Goal: Complete application form: Complete application form

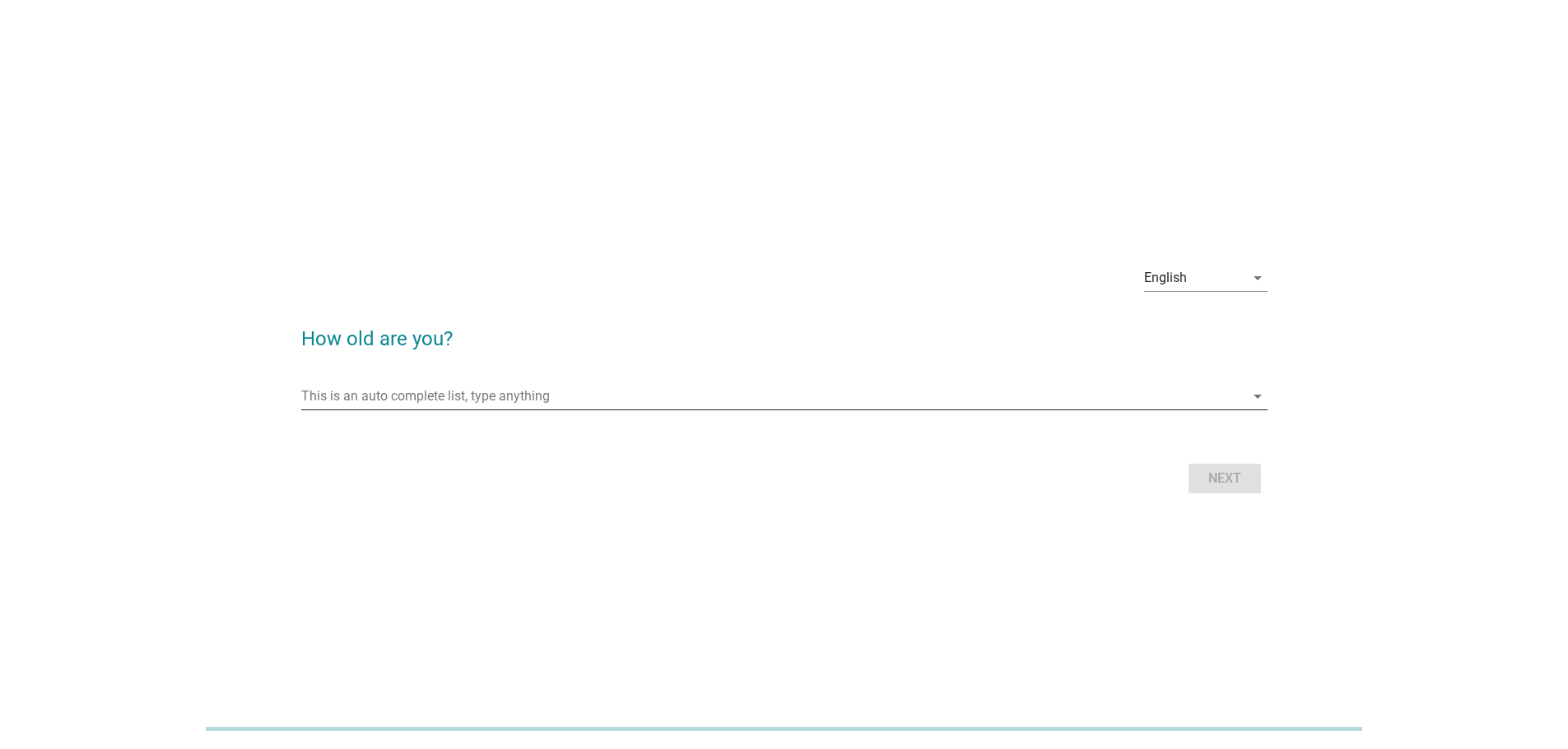
click at [649, 392] on input "This is an auto complete list, type anything" at bounding box center [773, 396] width 943 height 26
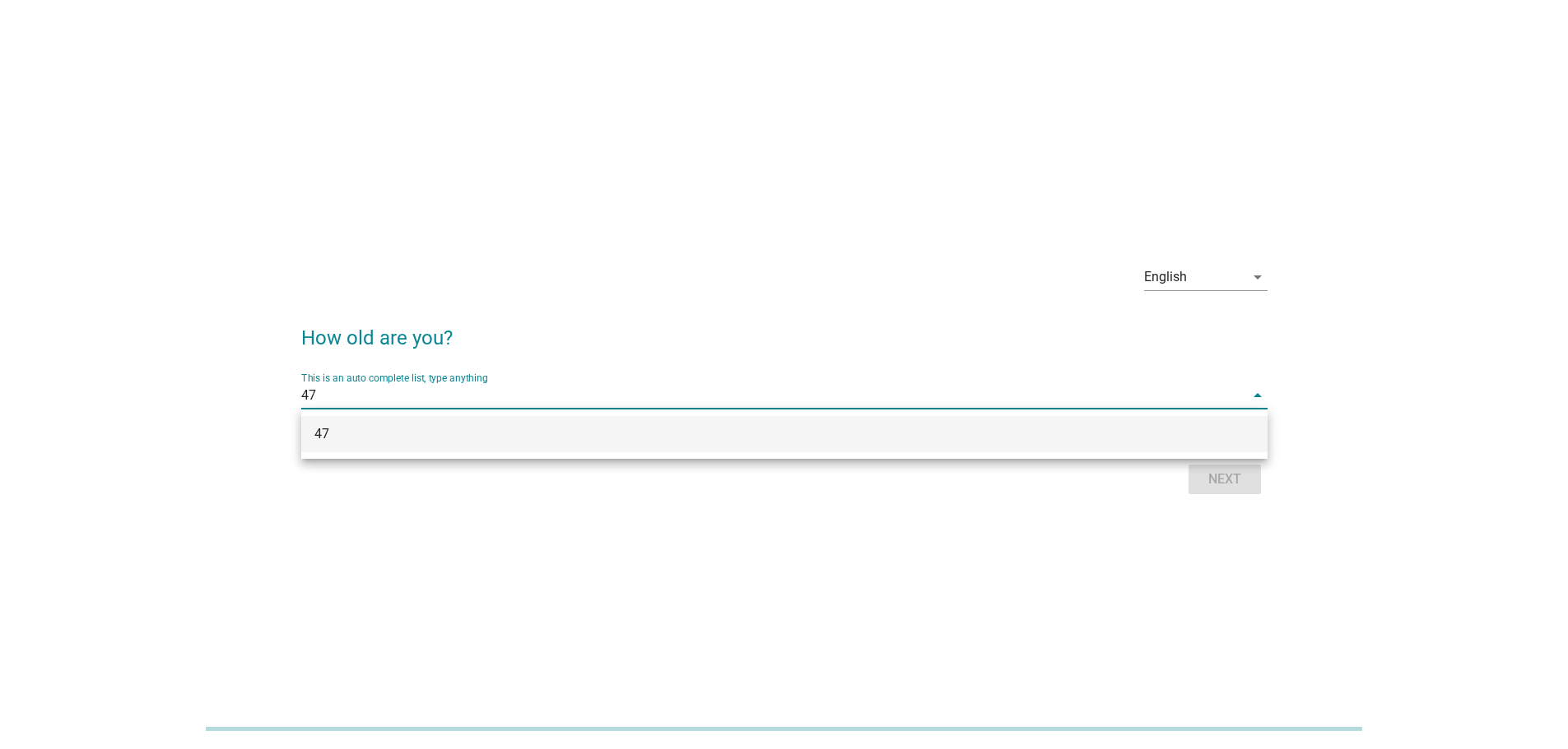
type input "47"
click at [1241, 495] on div "Next" at bounding box center [784, 479] width 966 height 39
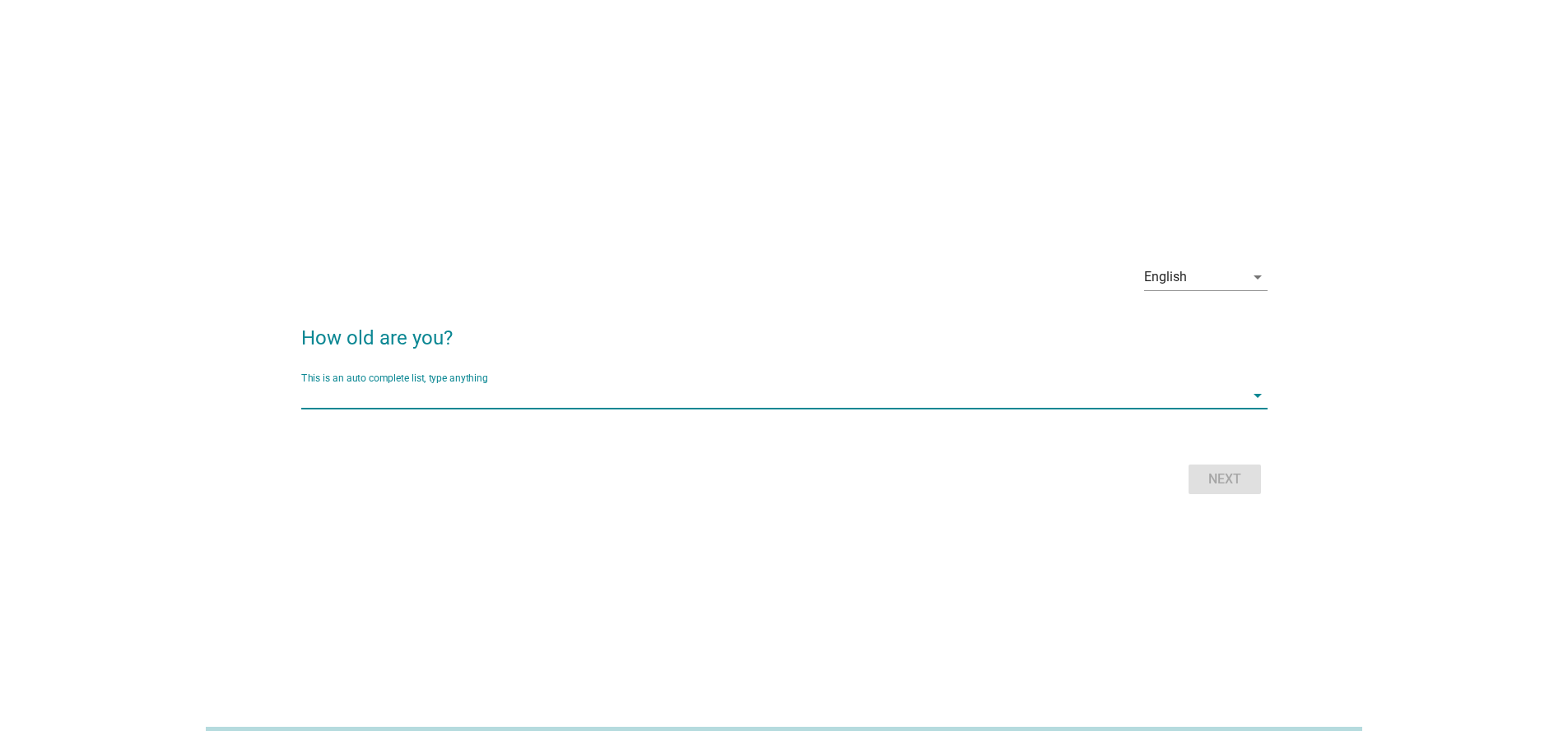
click at [1191, 407] on input "This is an auto complete list, type anything" at bounding box center [773, 395] width 943 height 26
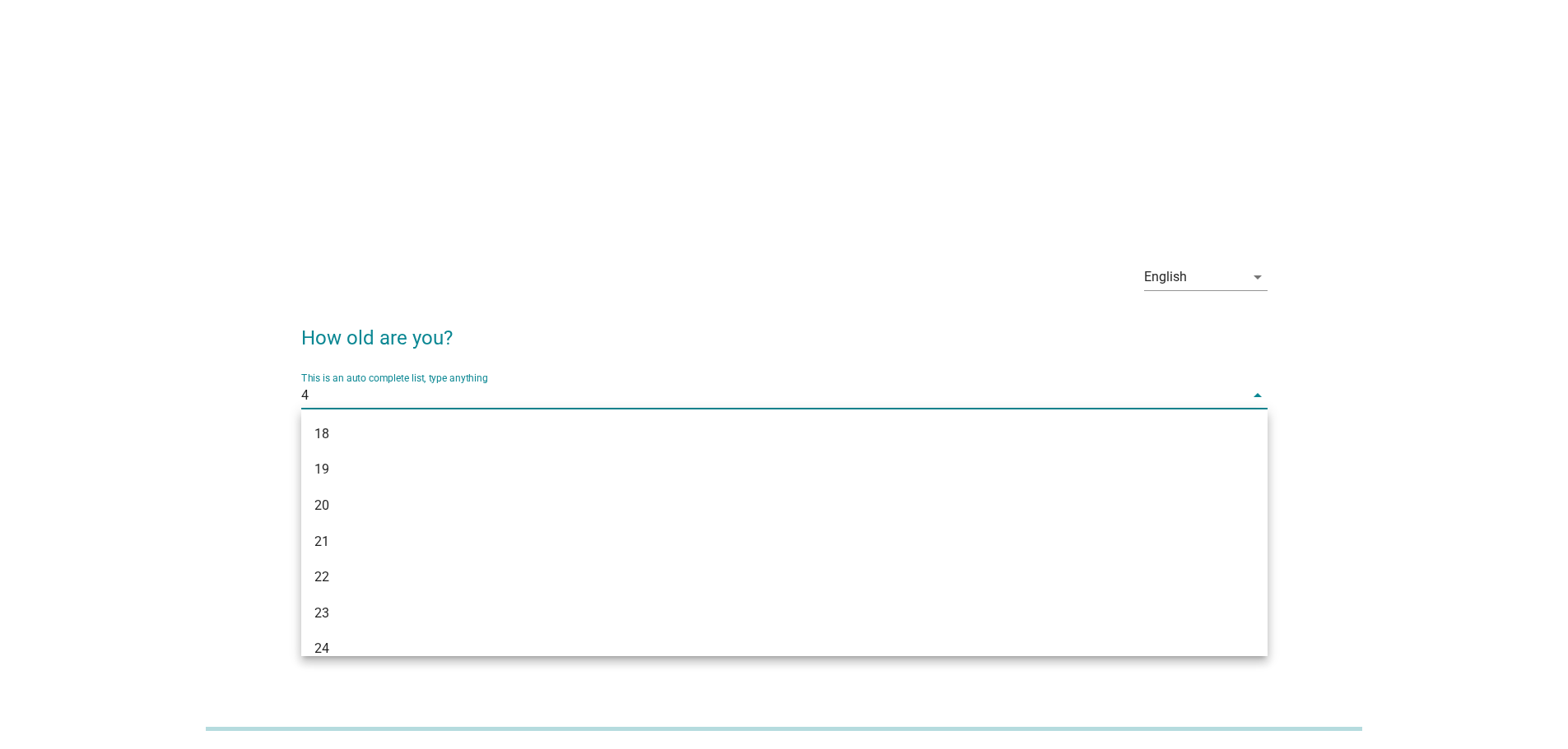
type input "47"
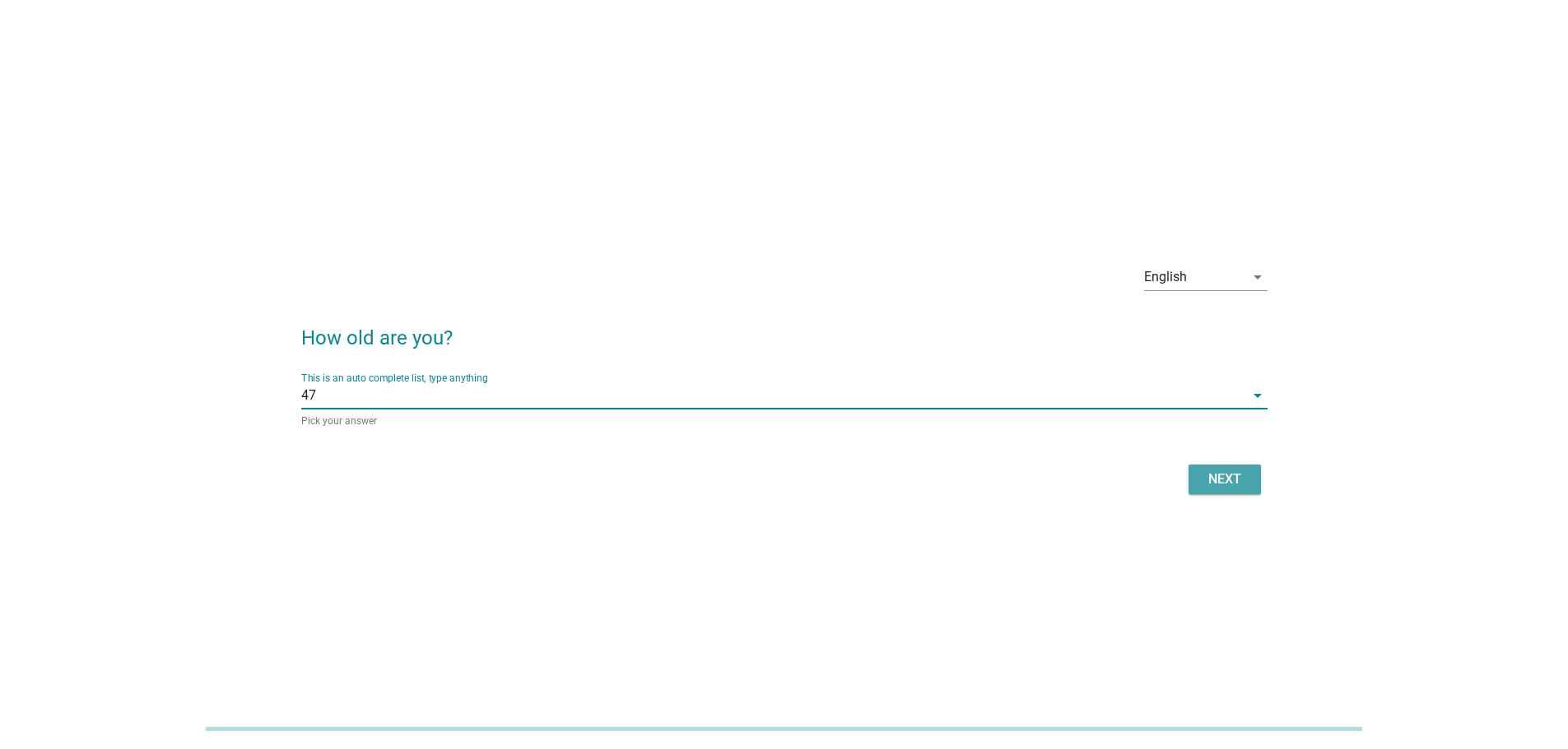
click at [1232, 479] on div "Next" at bounding box center [1224, 479] width 46 height 20
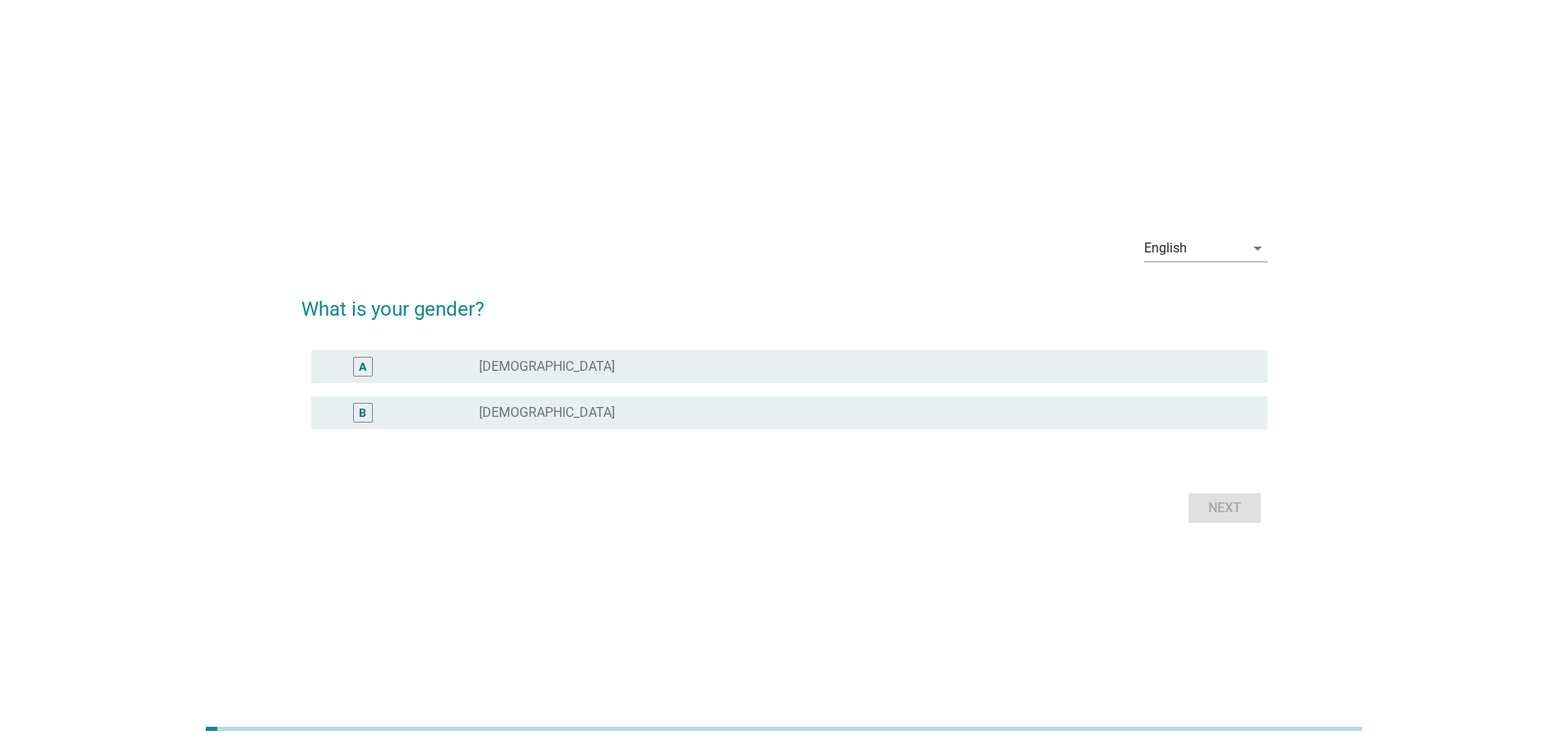
click at [958, 413] on div "radio_button_unchecked [DEMOGRAPHIC_DATA]" at bounding box center [860, 413] width 762 height 16
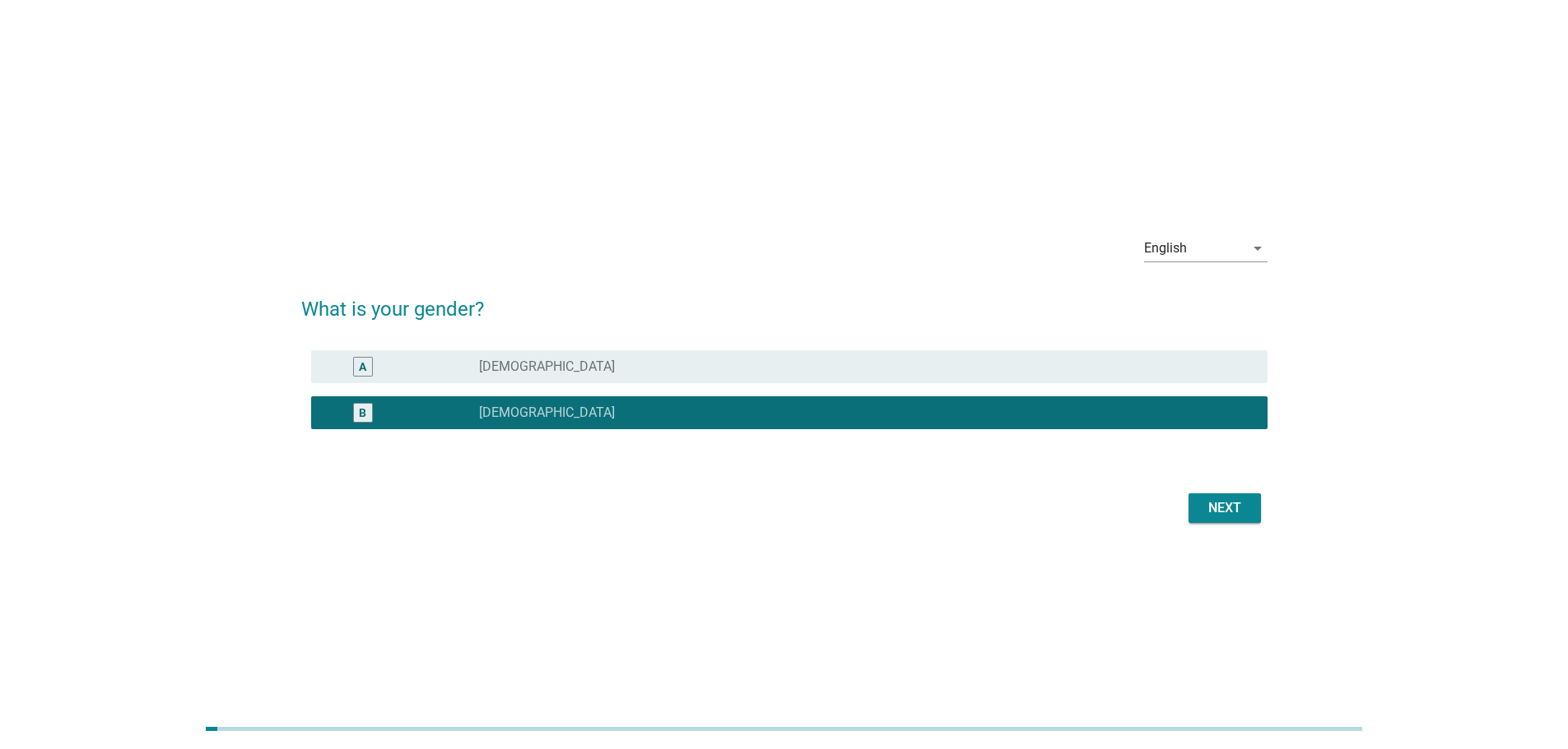
click at [1242, 516] on div "Next" at bounding box center [1224, 508] width 46 height 20
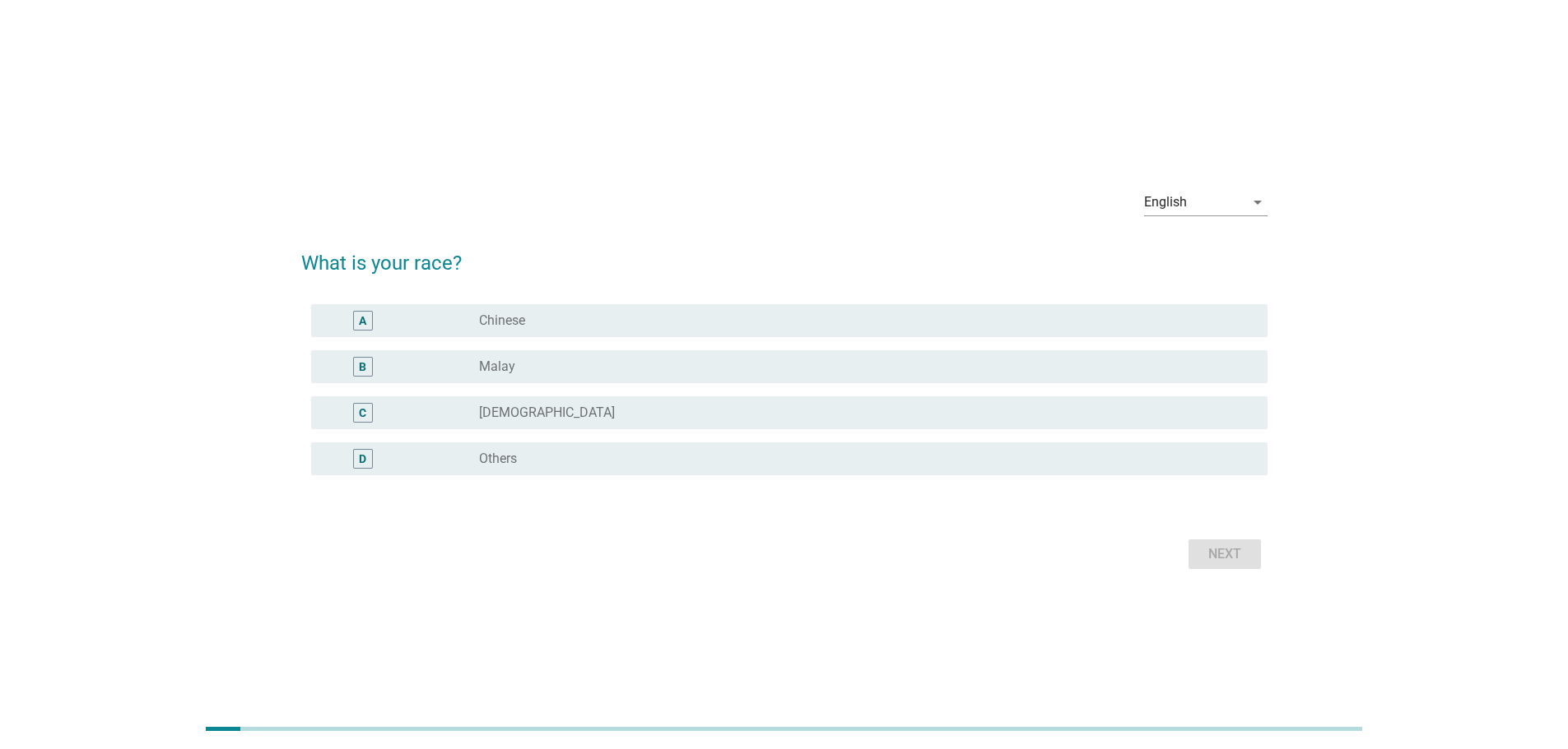
click at [1000, 337] on div "A radio_button_unchecked Chinese" at bounding box center [784, 321] width 966 height 46
click at [1019, 322] on div "radio_button_unchecked Chinese" at bounding box center [860, 320] width 762 height 16
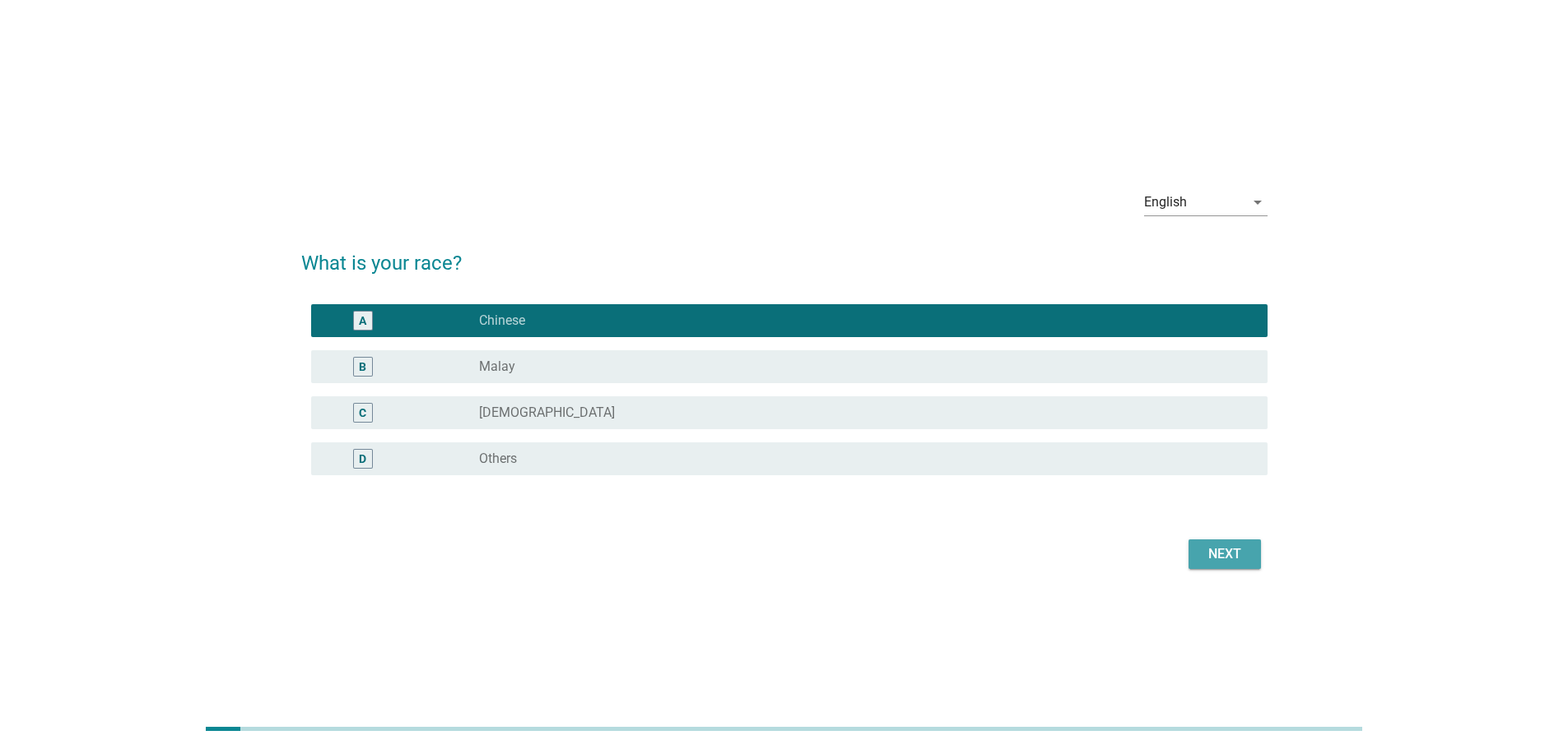
click at [1235, 541] on button "Next" at bounding box center [1224, 554] width 73 height 30
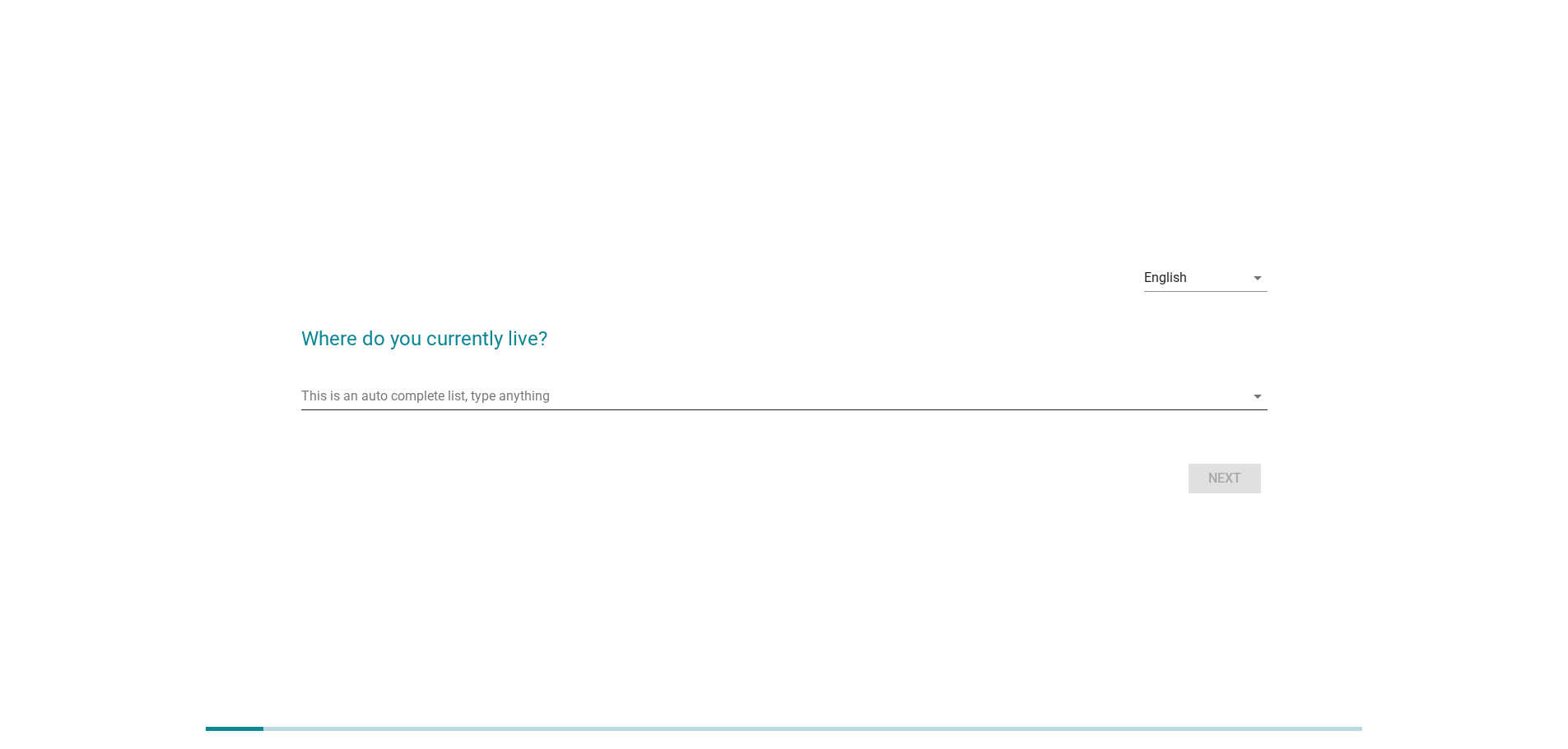
click at [1253, 396] on icon "arrow_drop_down" at bounding box center [1257, 396] width 20 height 20
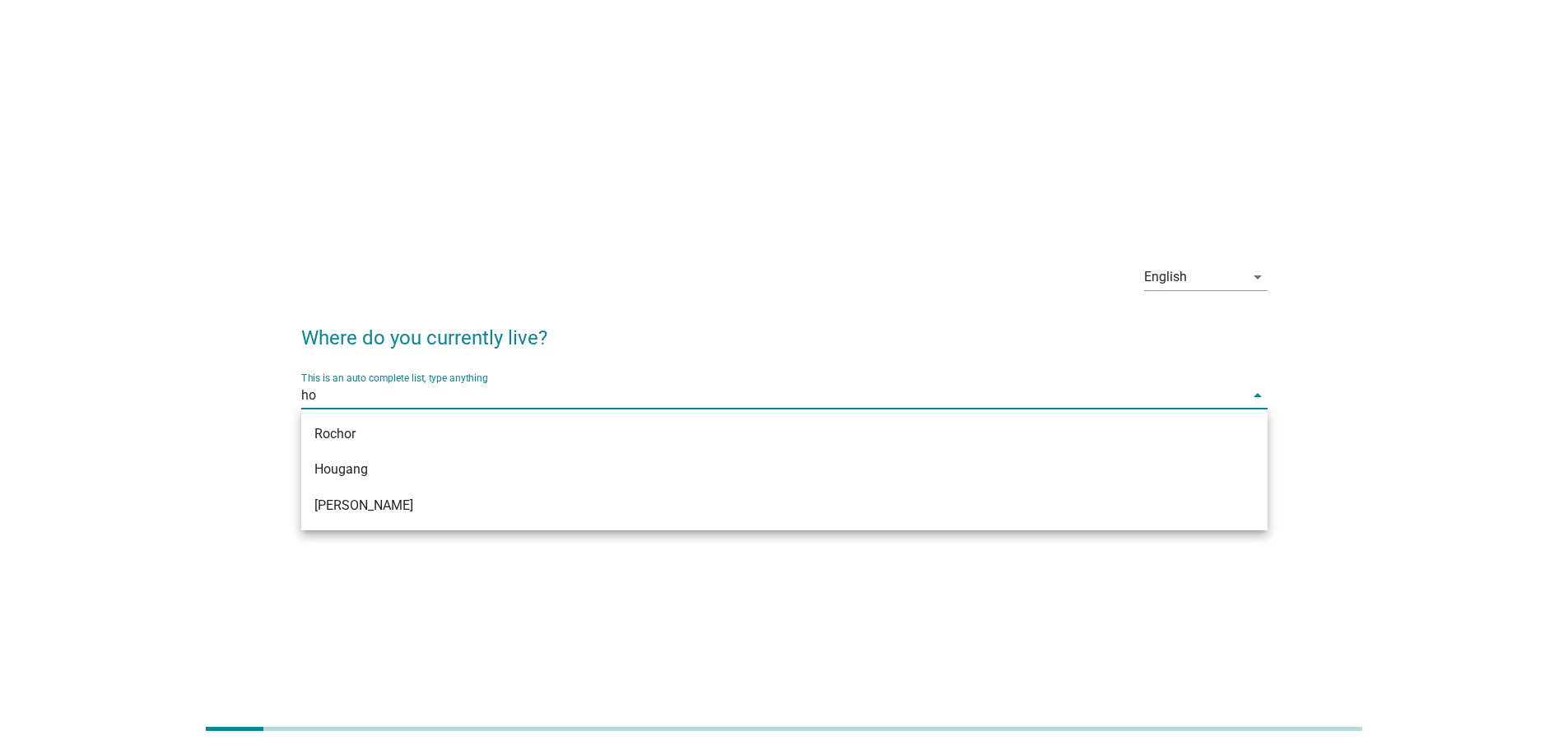
type input "hou"
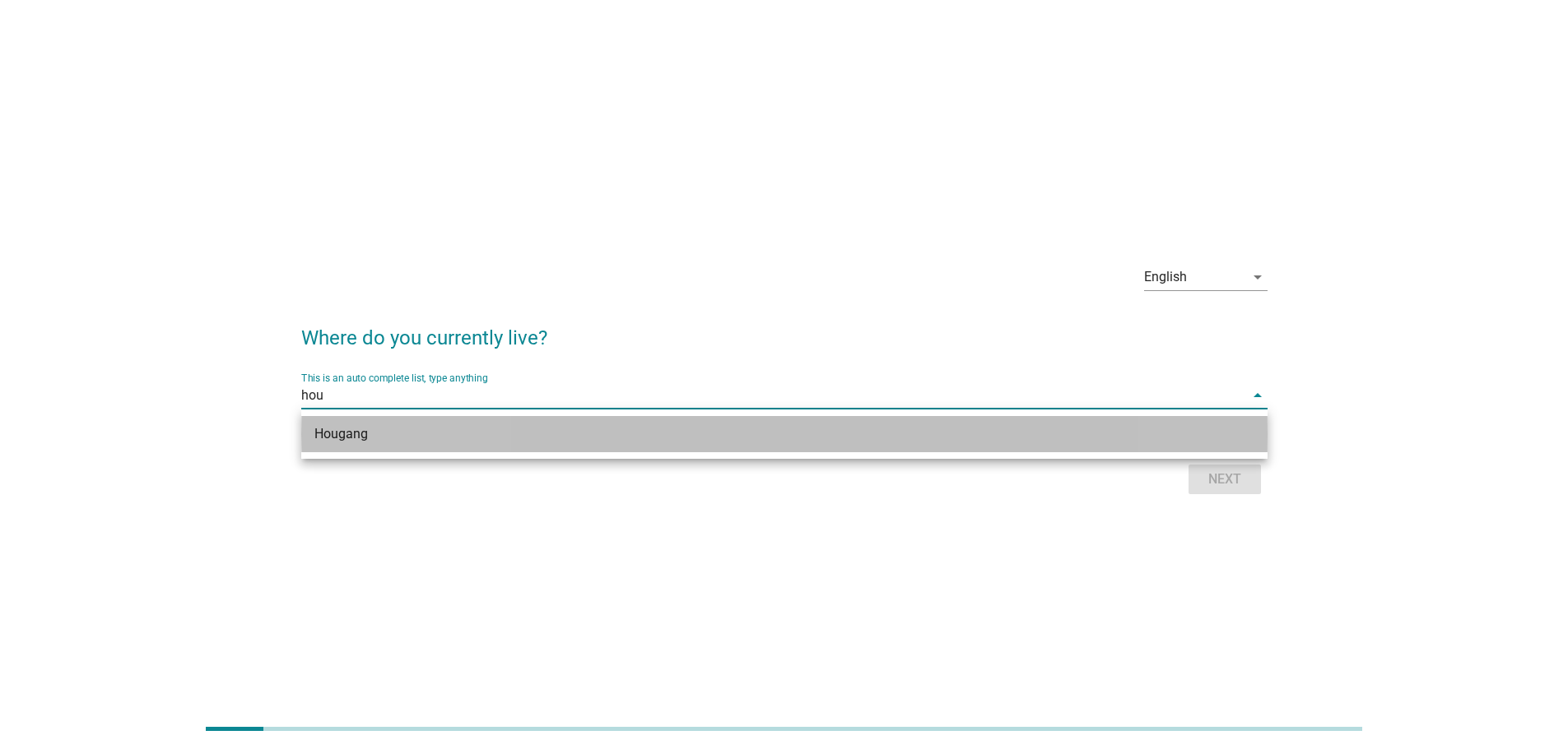
click at [354, 432] on div "Hougang" at bounding box center [745, 434] width 861 height 20
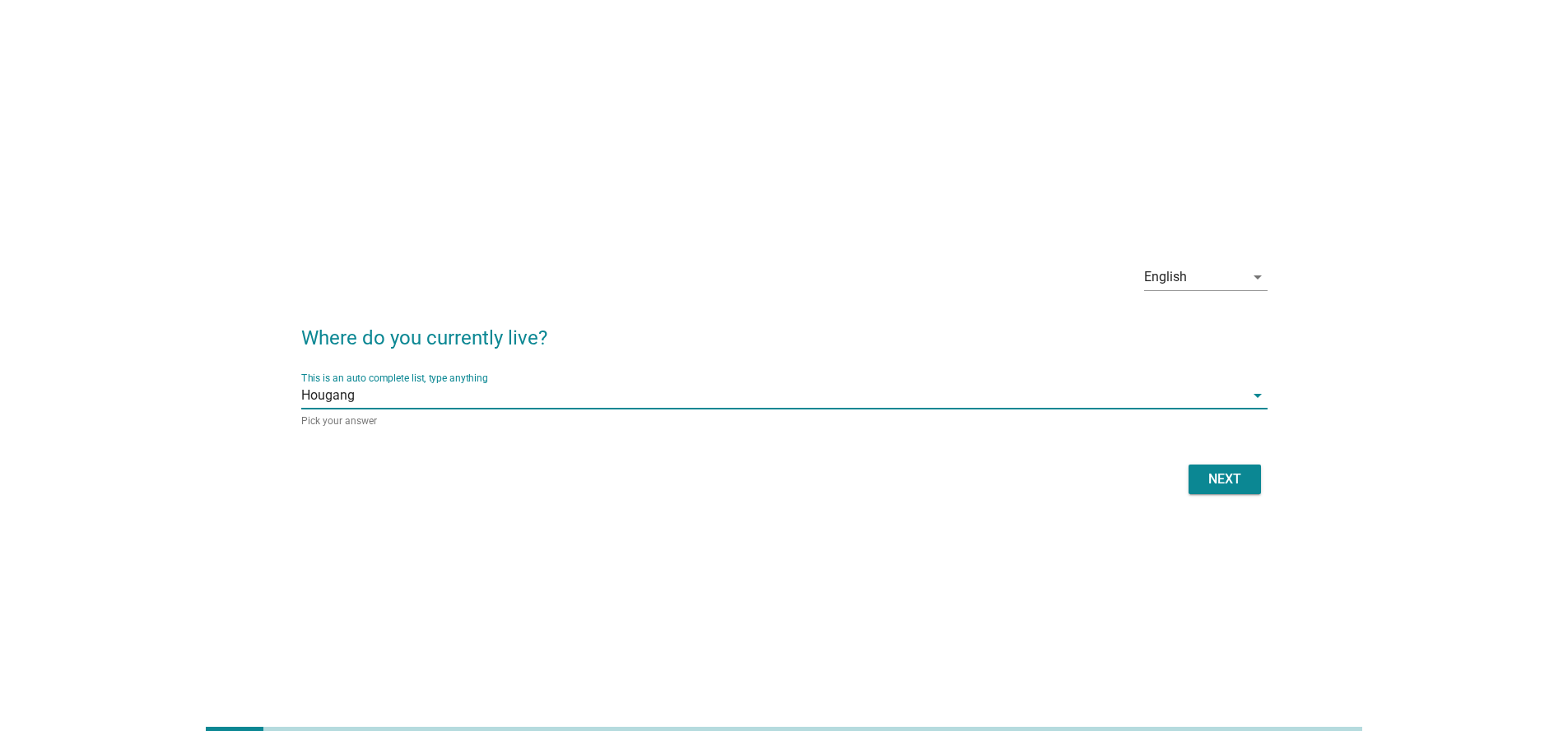
click at [1224, 482] on div "Next" at bounding box center [1224, 479] width 46 height 20
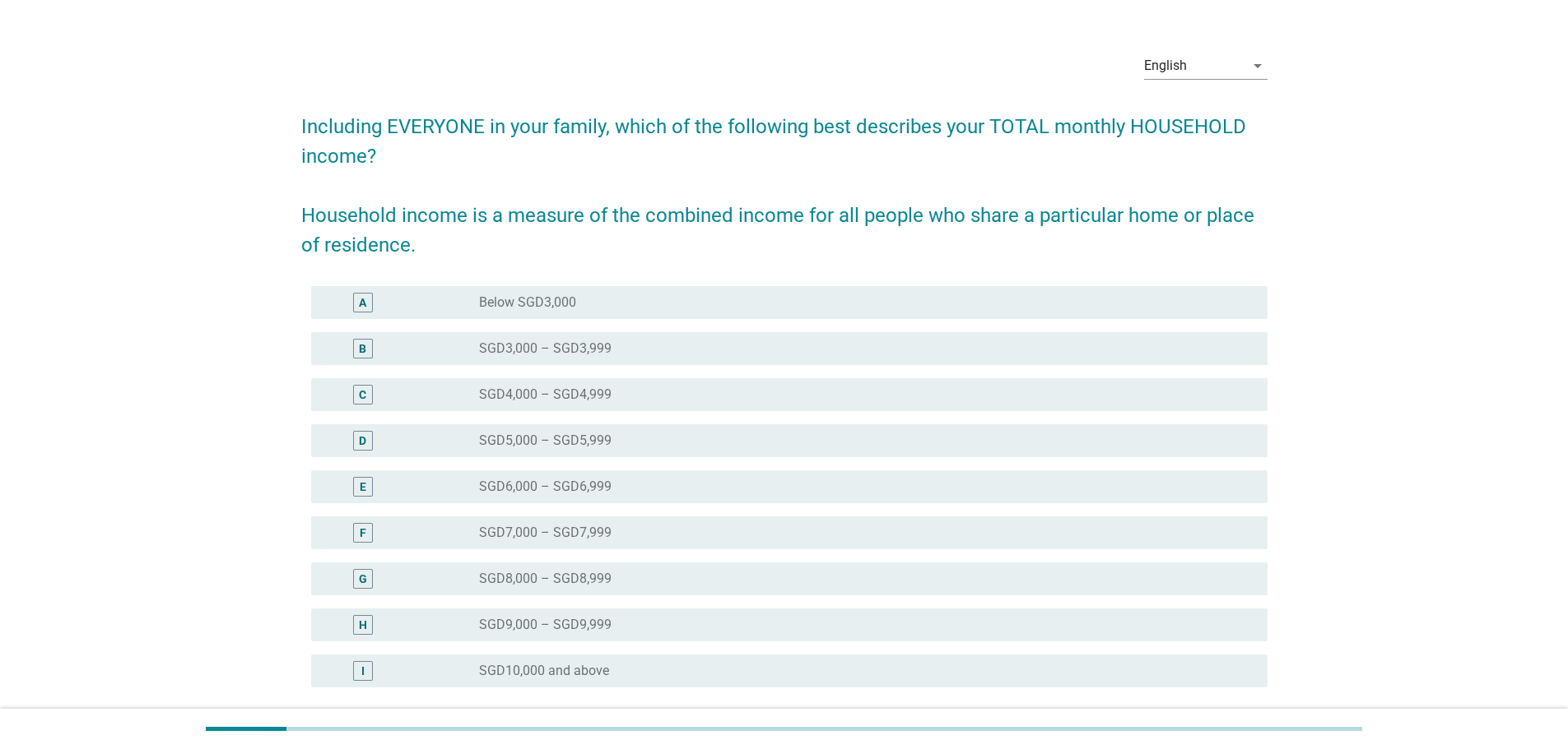
scroll to position [184, 0]
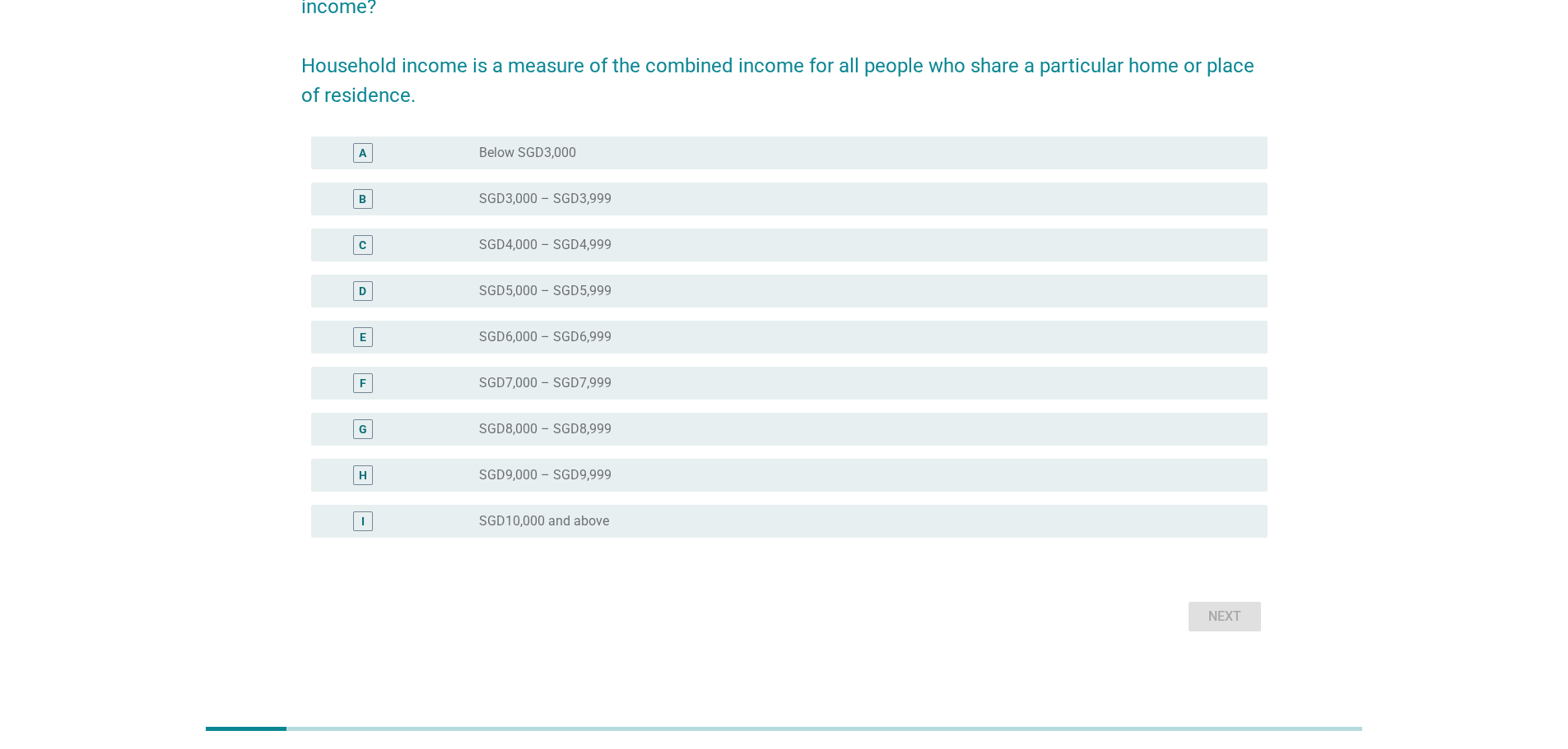
click at [642, 332] on div "radio_button_unchecked SGD6,000 – SGD6,999" at bounding box center [860, 336] width 762 height 16
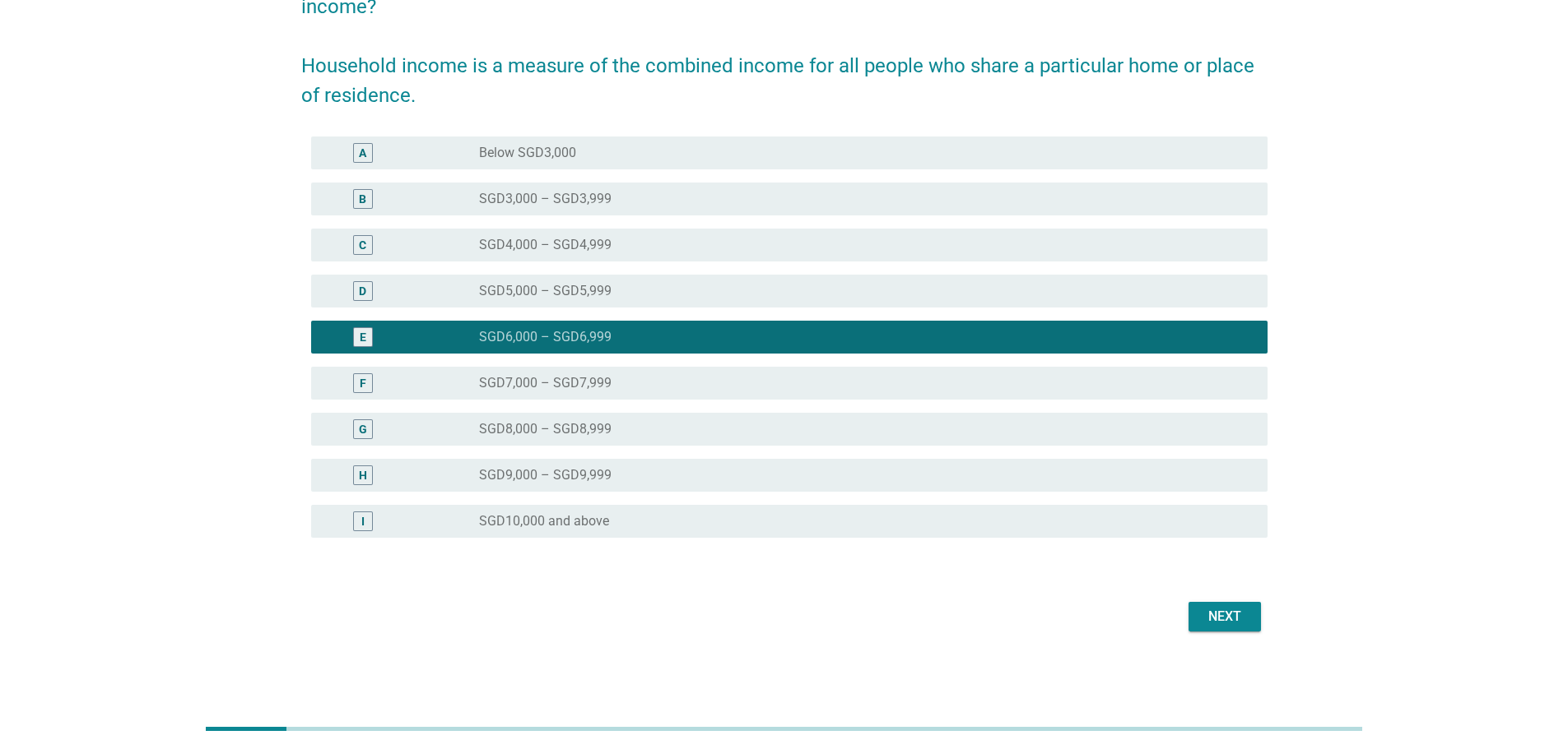
click at [703, 514] on div "radio_button_unchecked SGD10,000 and above" at bounding box center [860, 521] width 762 height 16
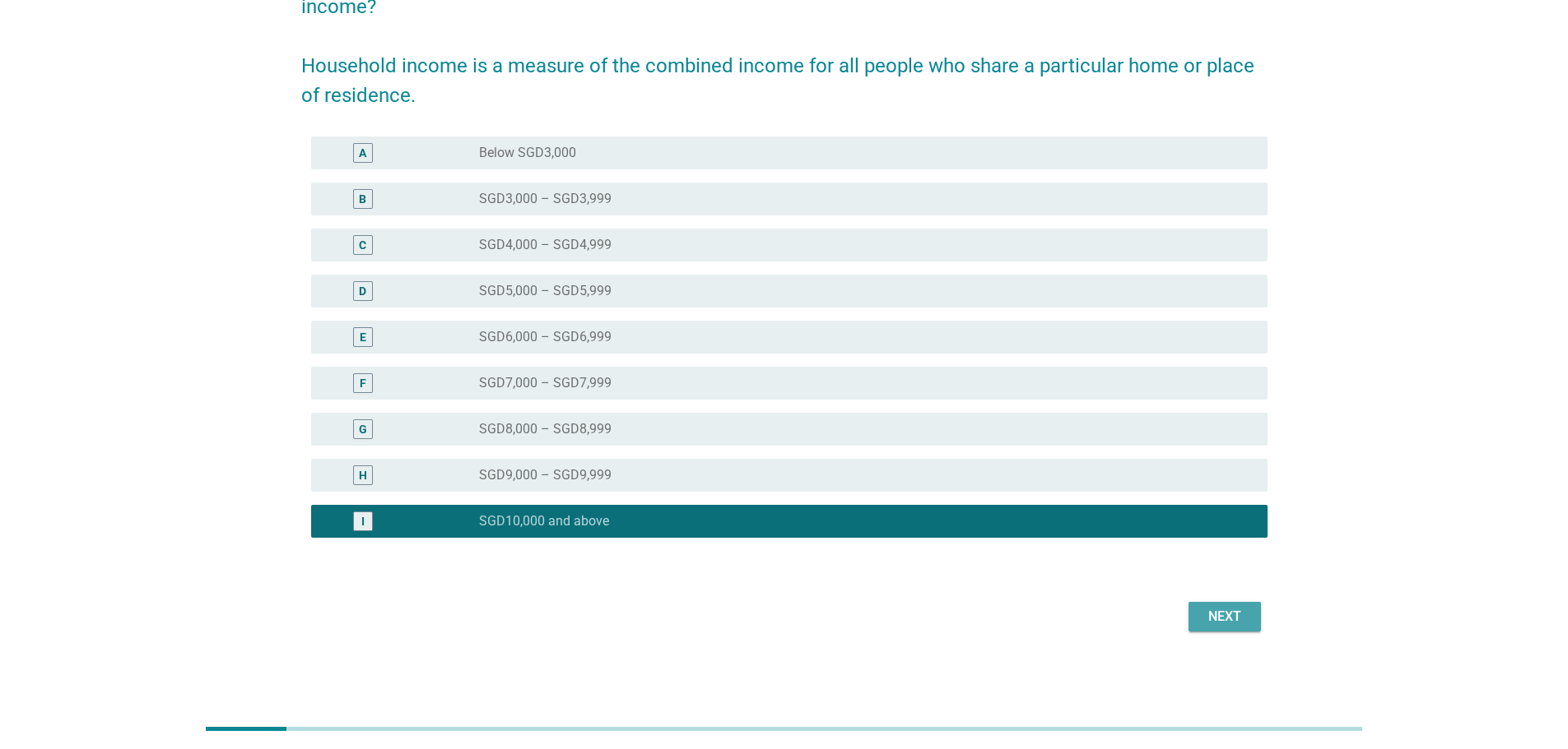
click at [1236, 624] on div "Next" at bounding box center [1224, 617] width 46 height 20
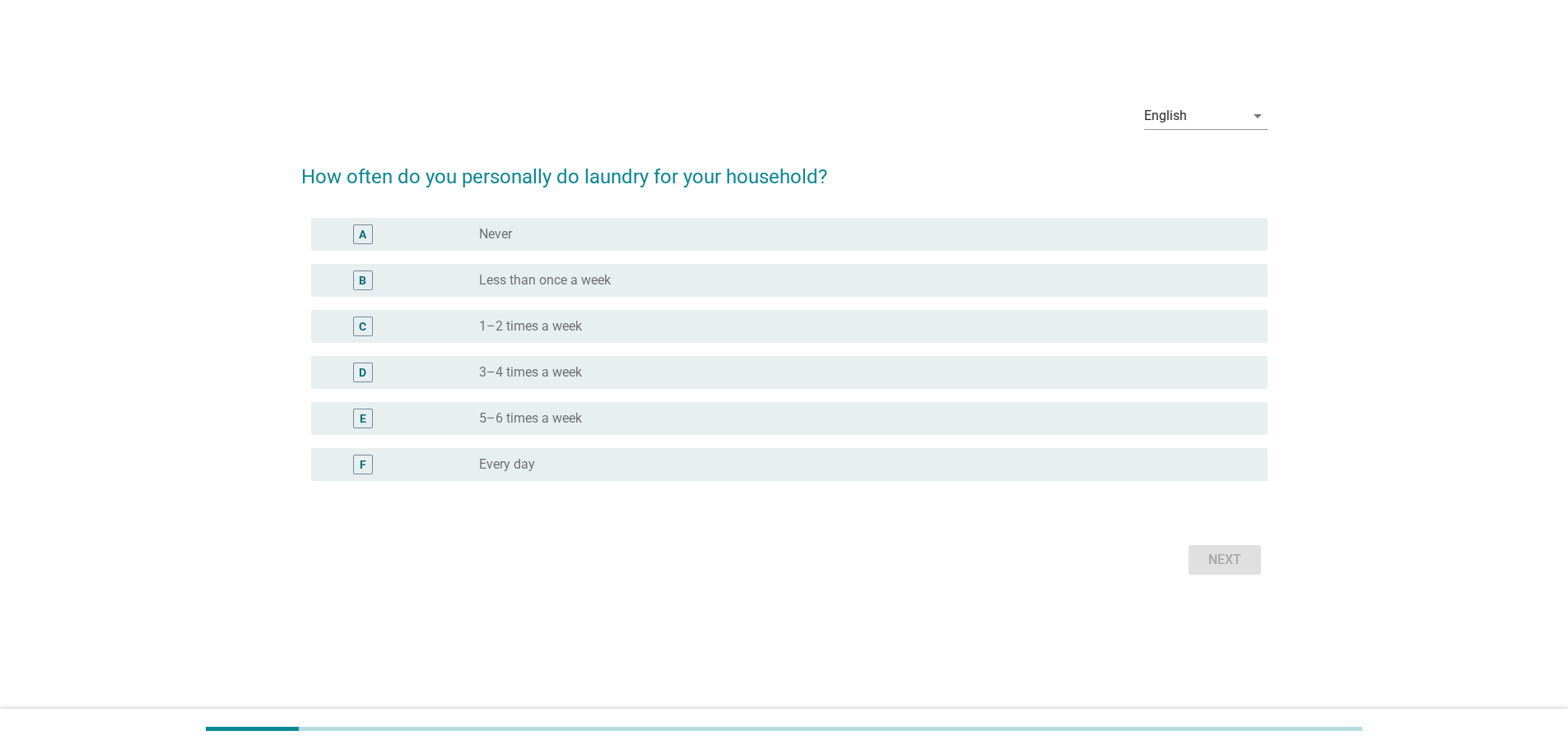
scroll to position [0, 0]
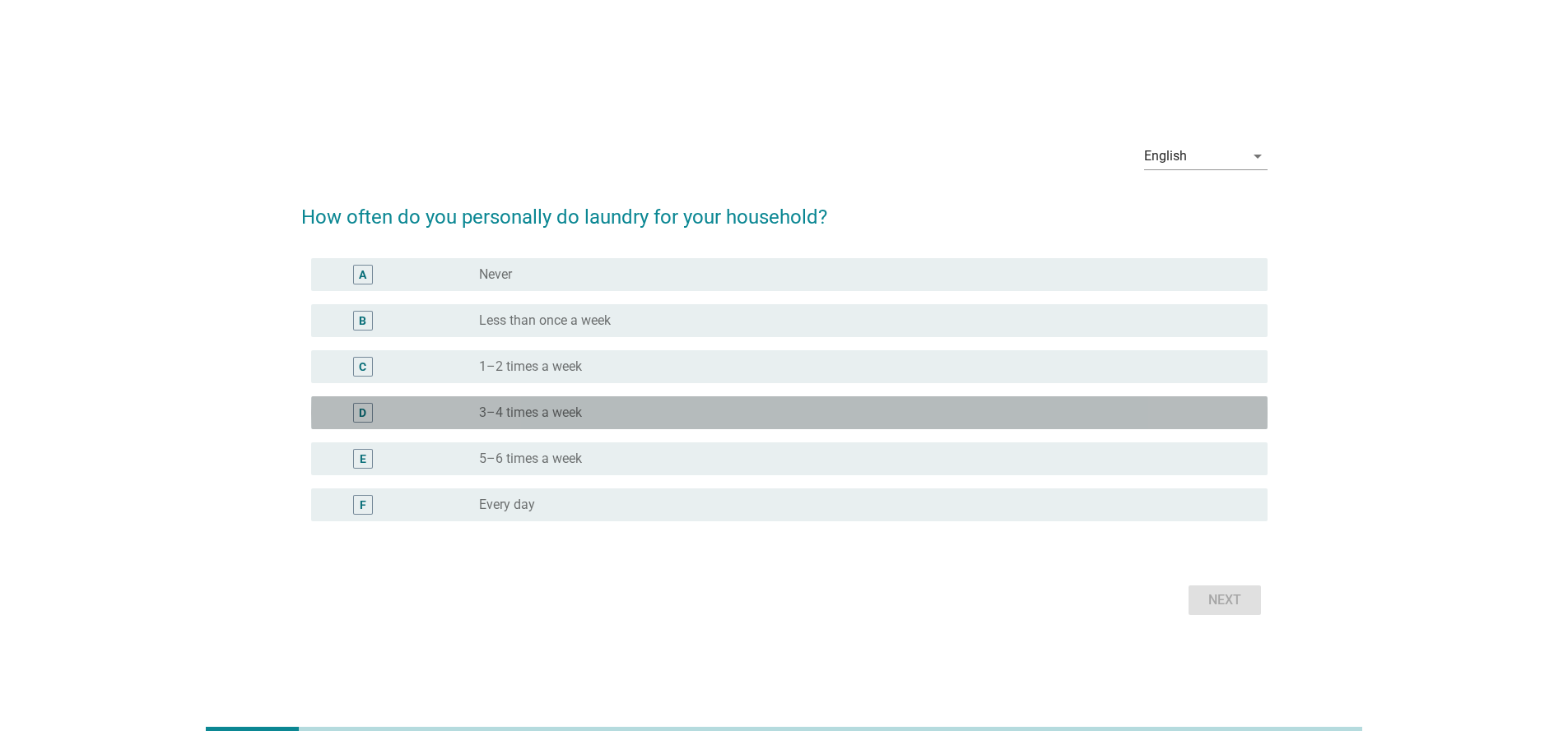
click at [567, 405] on label "3–4 times a week" at bounding box center [531, 413] width 103 height 16
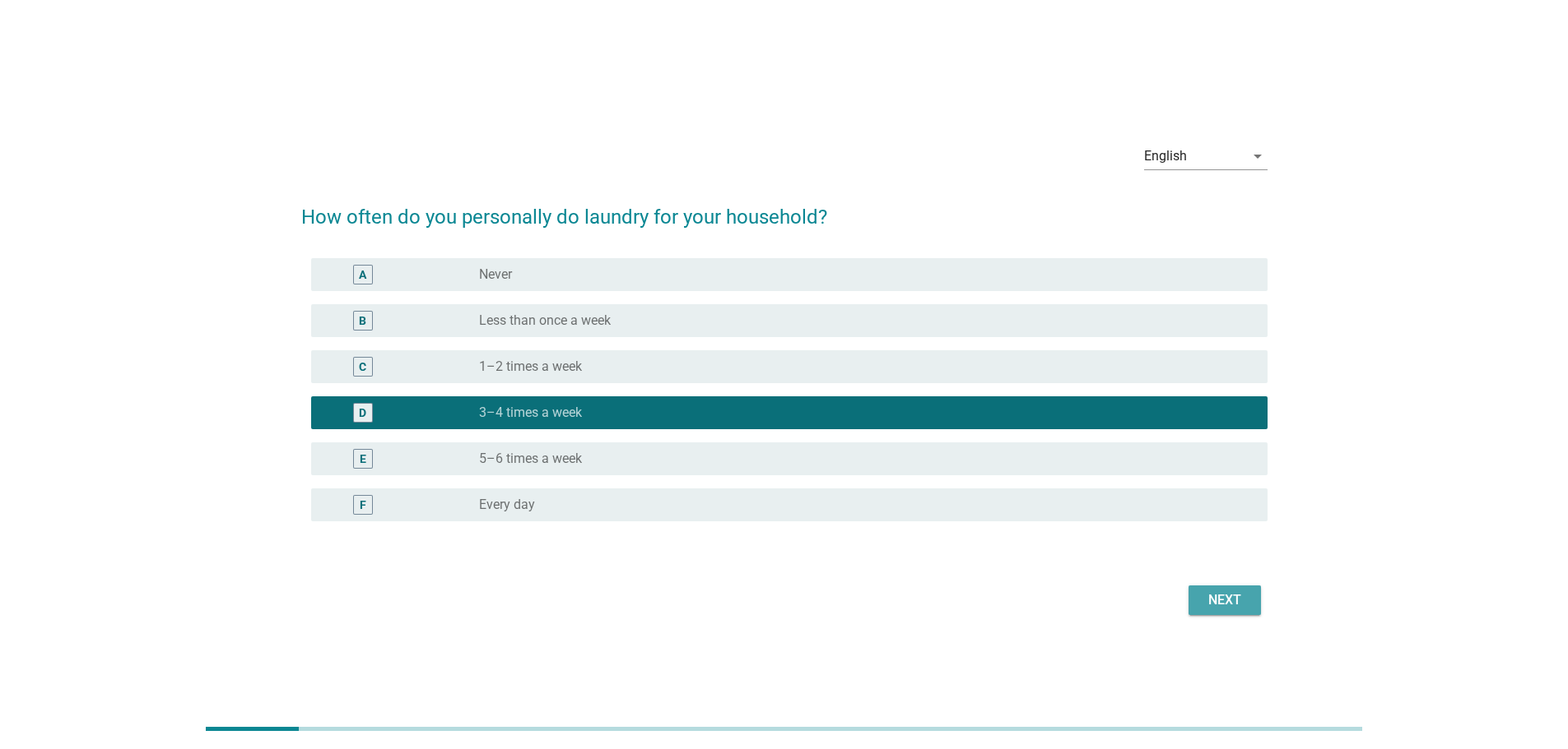
click at [1219, 597] on div "Next" at bounding box center [1224, 600] width 46 height 20
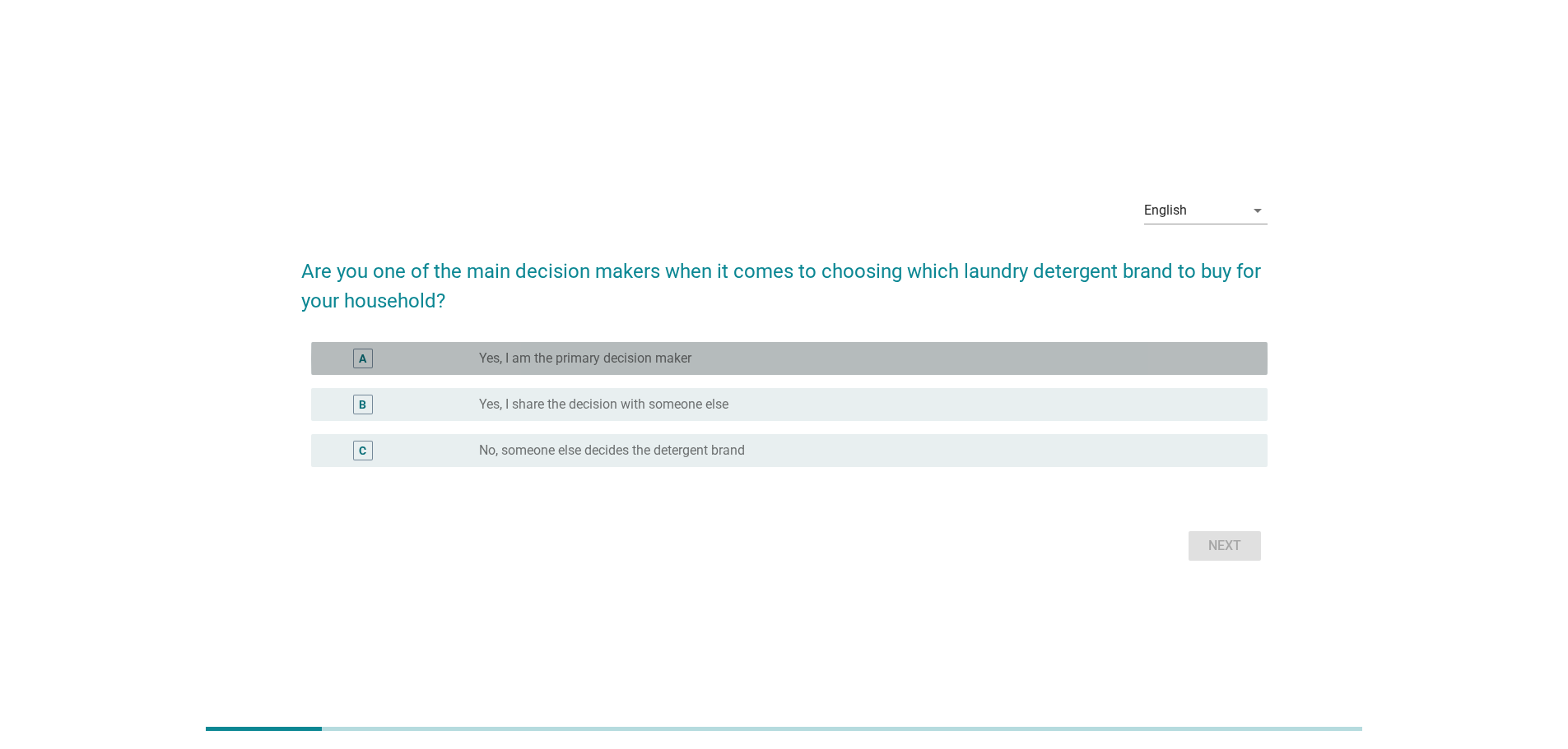
click at [772, 358] on div "radio_button_unchecked Yes, I am the primary decision maker" at bounding box center [860, 358] width 762 height 16
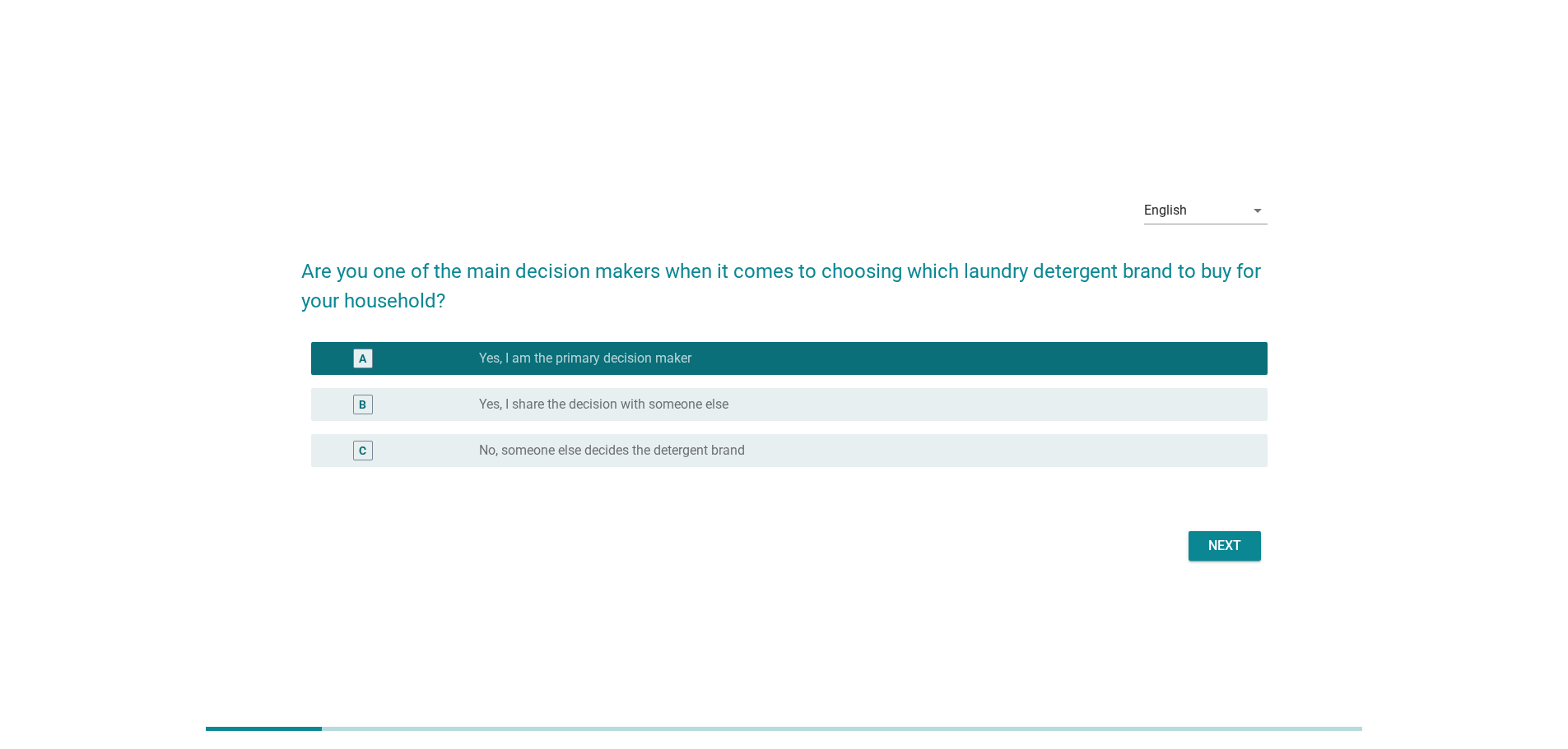
click at [1248, 549] on button "Next" at bounding box center [1224, 546] width 73 height 30
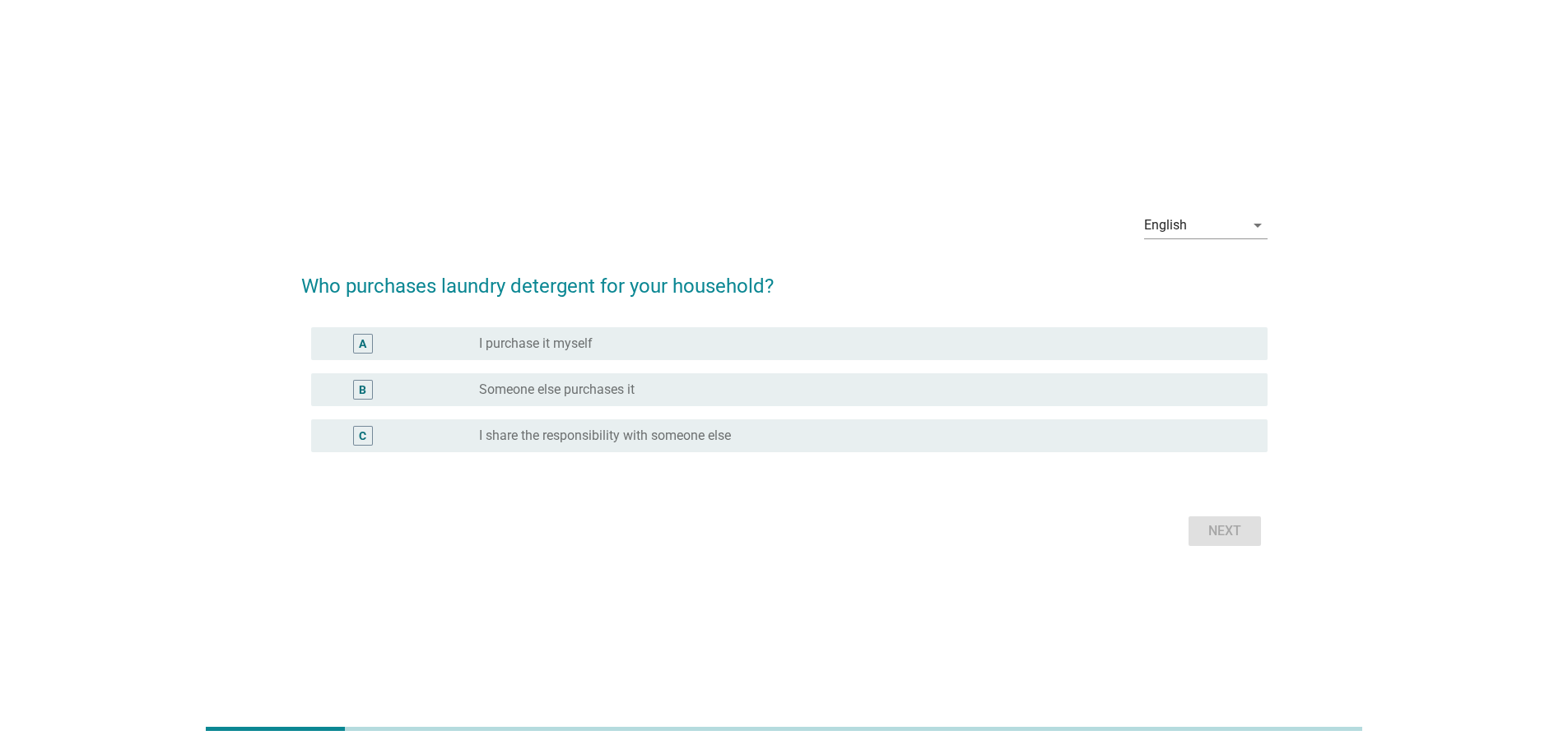
click at [625, 336] on div "radio_button_unchecked I purchase it myself" at bounding box center [860, 343] width 762 height 16
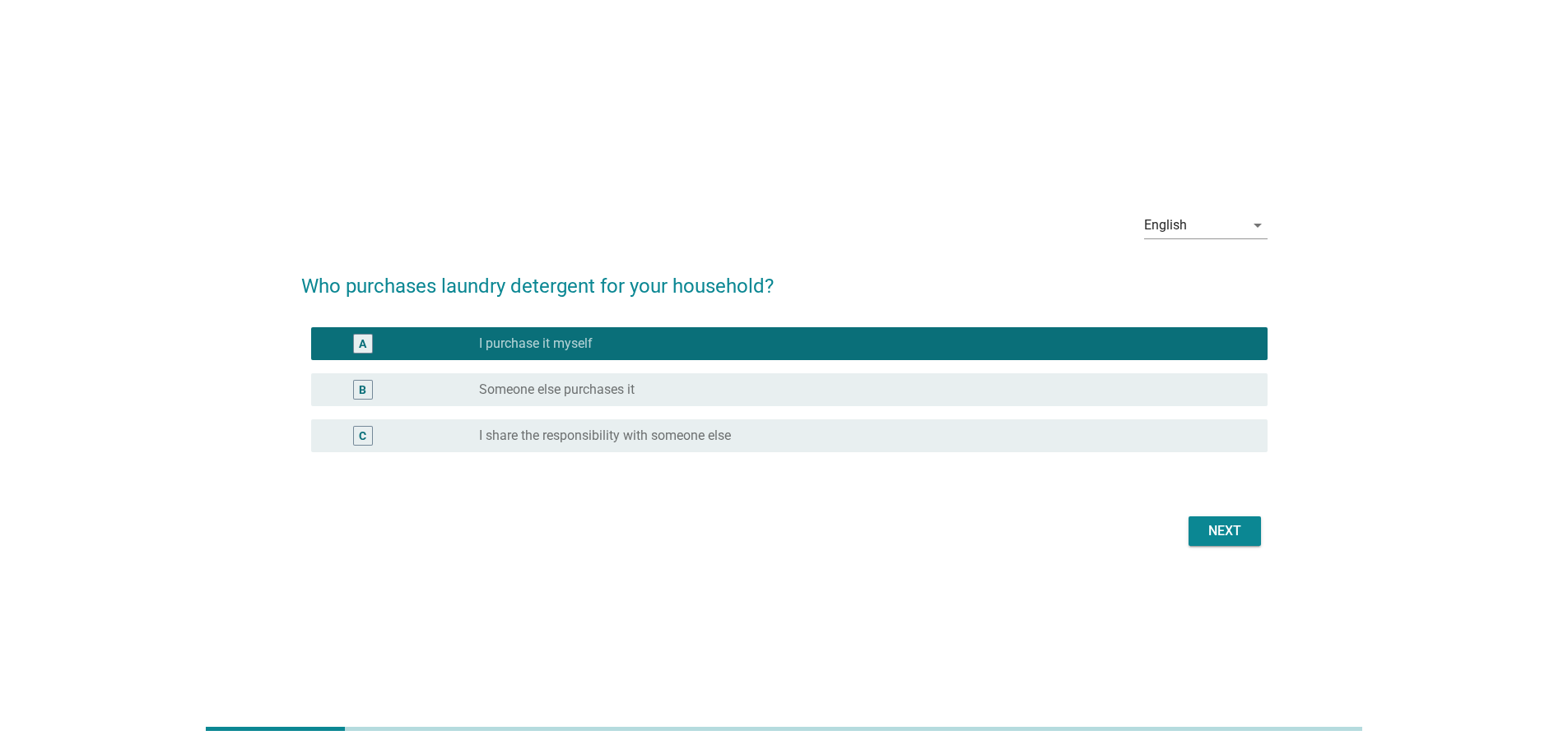
click at [1249, 530] on button "Next" at bounding box center [1224, 531] width 73 height 30
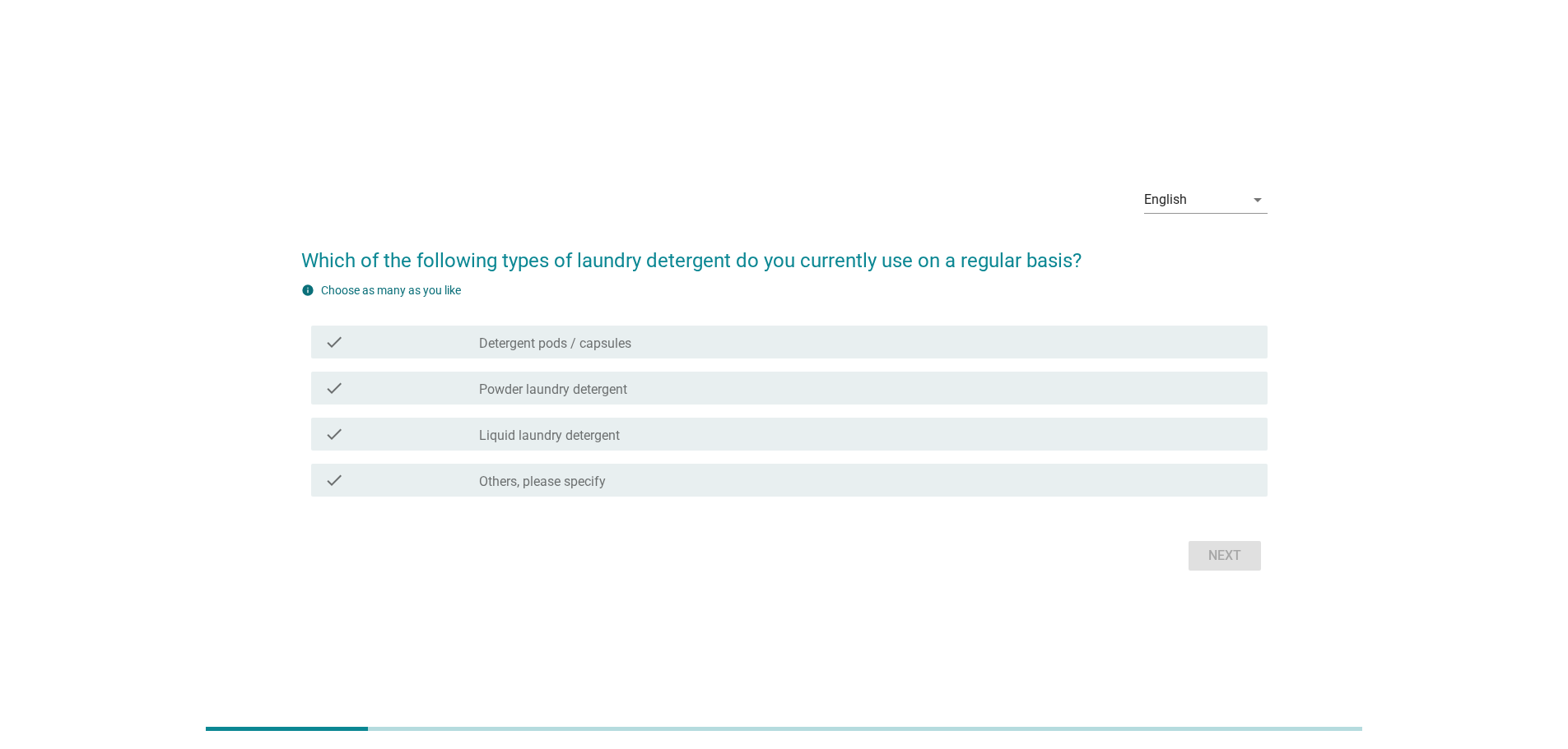
click at [667, 354] on div "check check_box_outline_blank Detergent pods / capsules" at bounding box center [789, 342] width 956 height 33
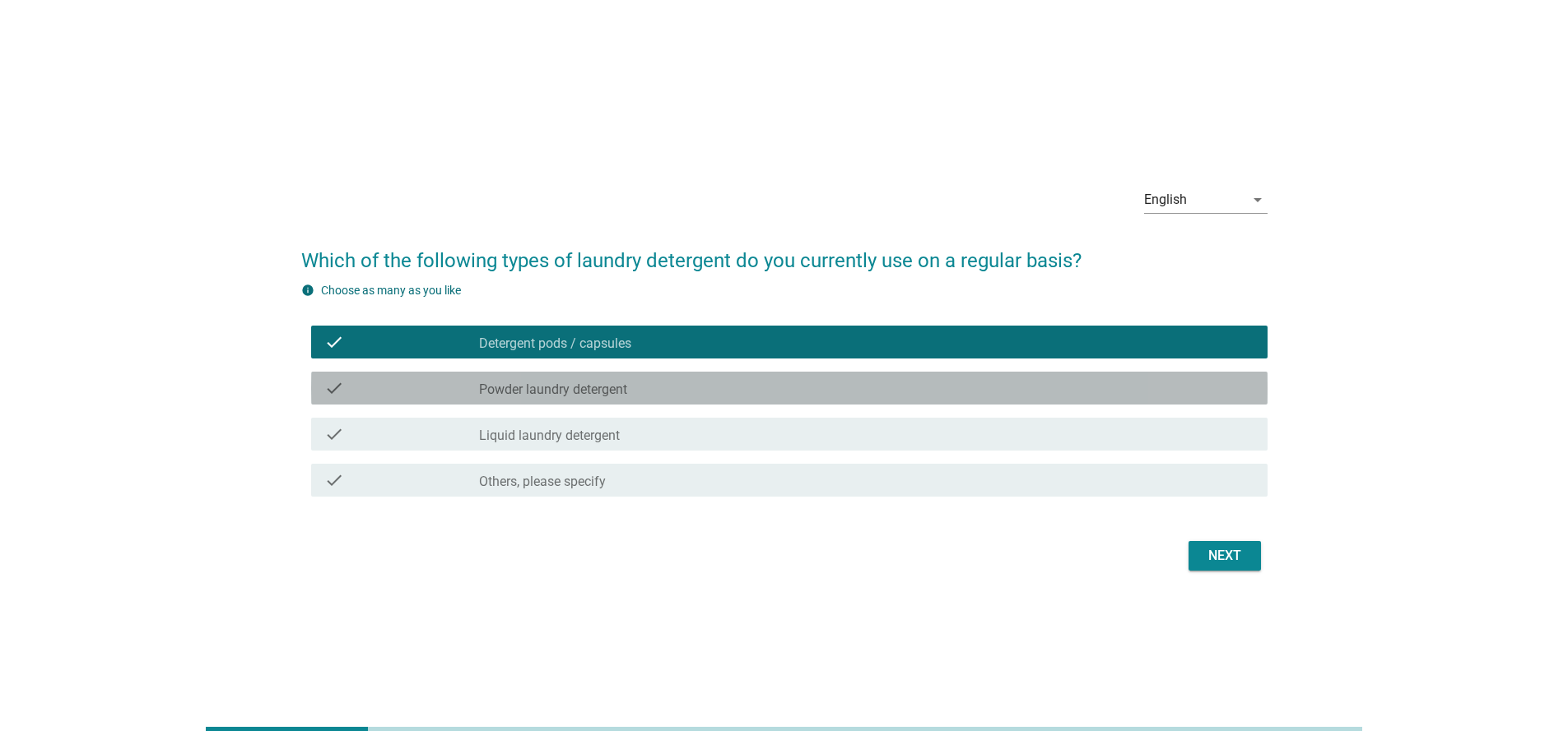
click at [658, 397] on div "check_box_outline_blank Powder laundry detergent" at bounding box center [866, 388] width 775 height 20
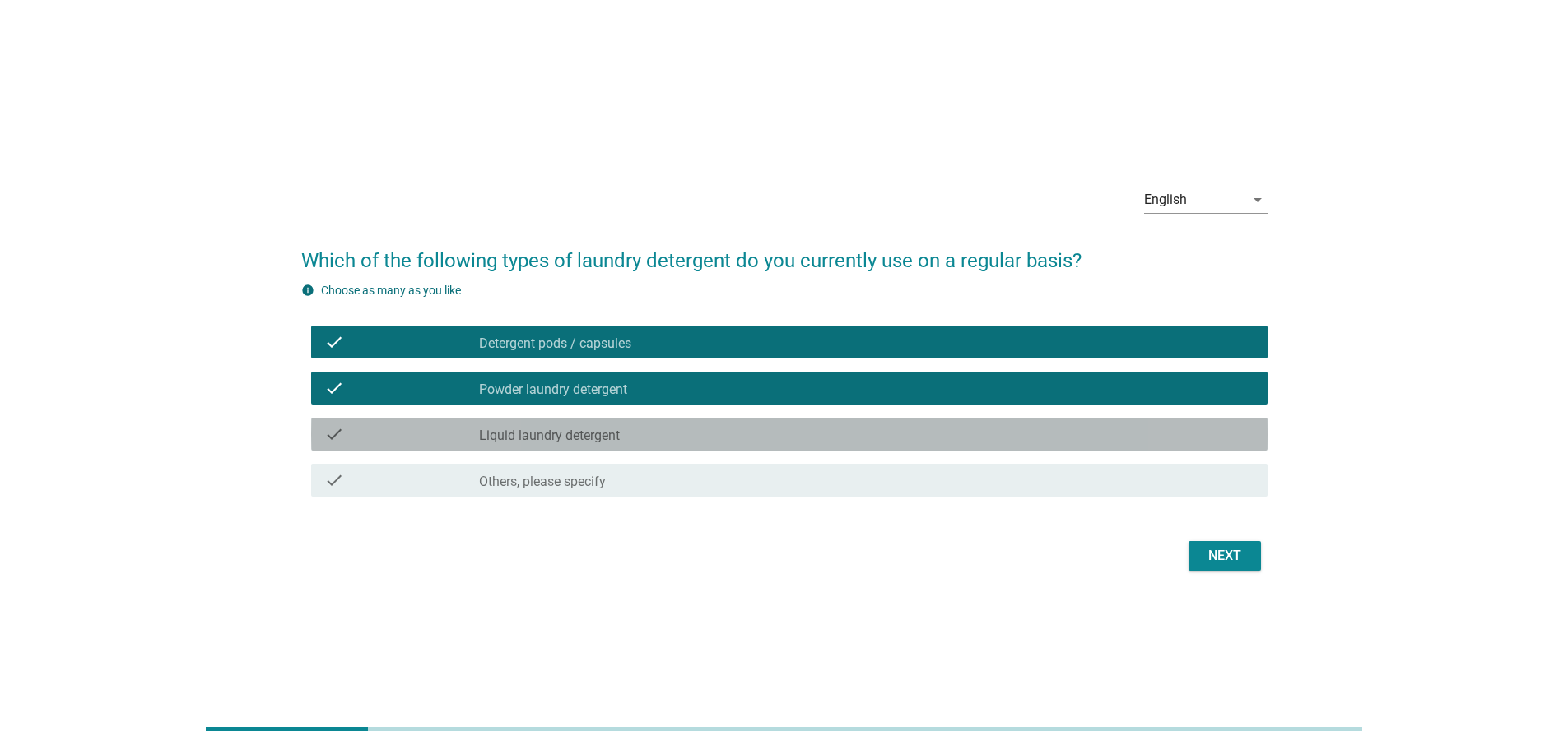
click at [659, 436] on div "check_box_outline_blank Liquid laundry detergent" at bounding box center [866, 434] width 775 height 20
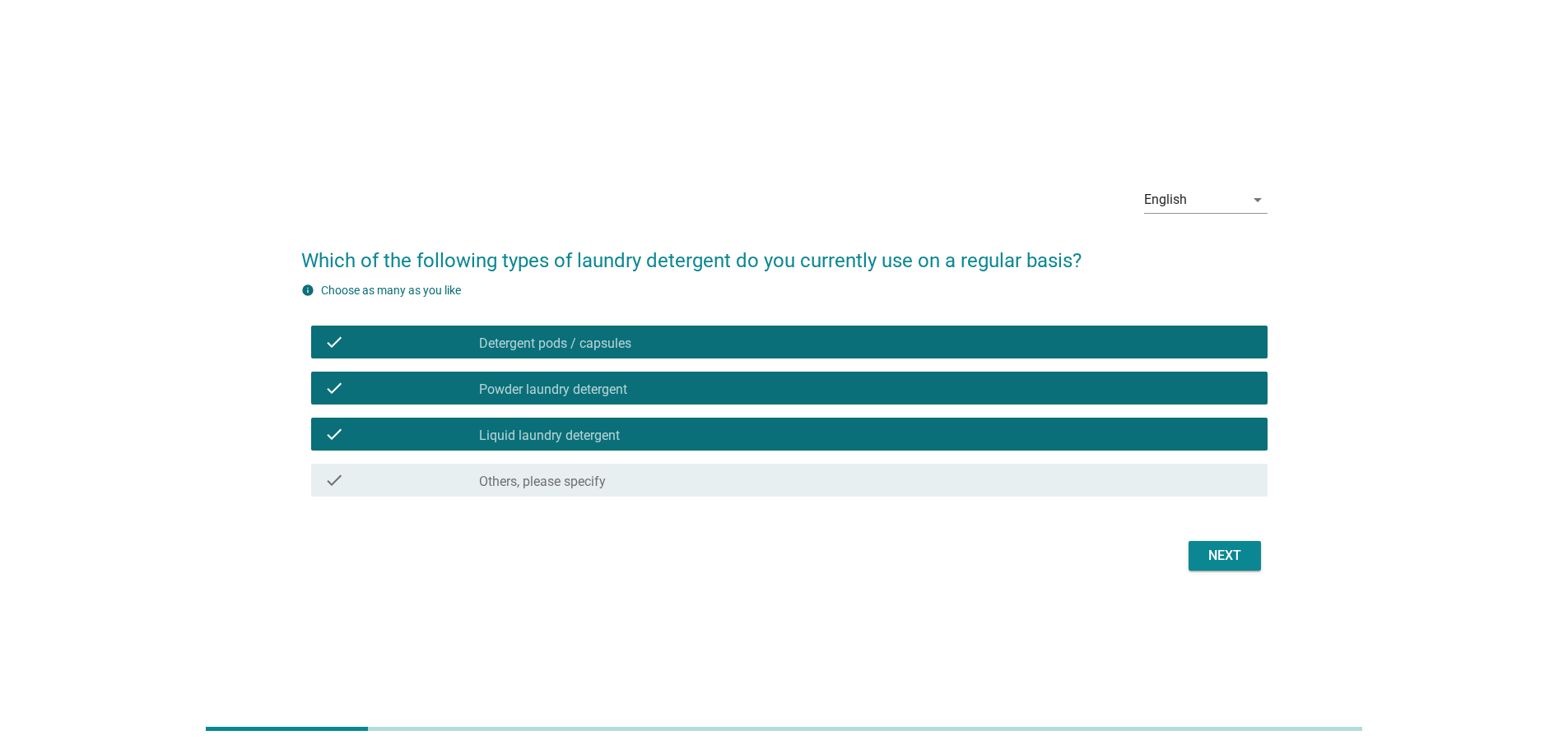
click at [1221, 541] on button "Next" at bounding box center [1224, 556] width 73 height 30
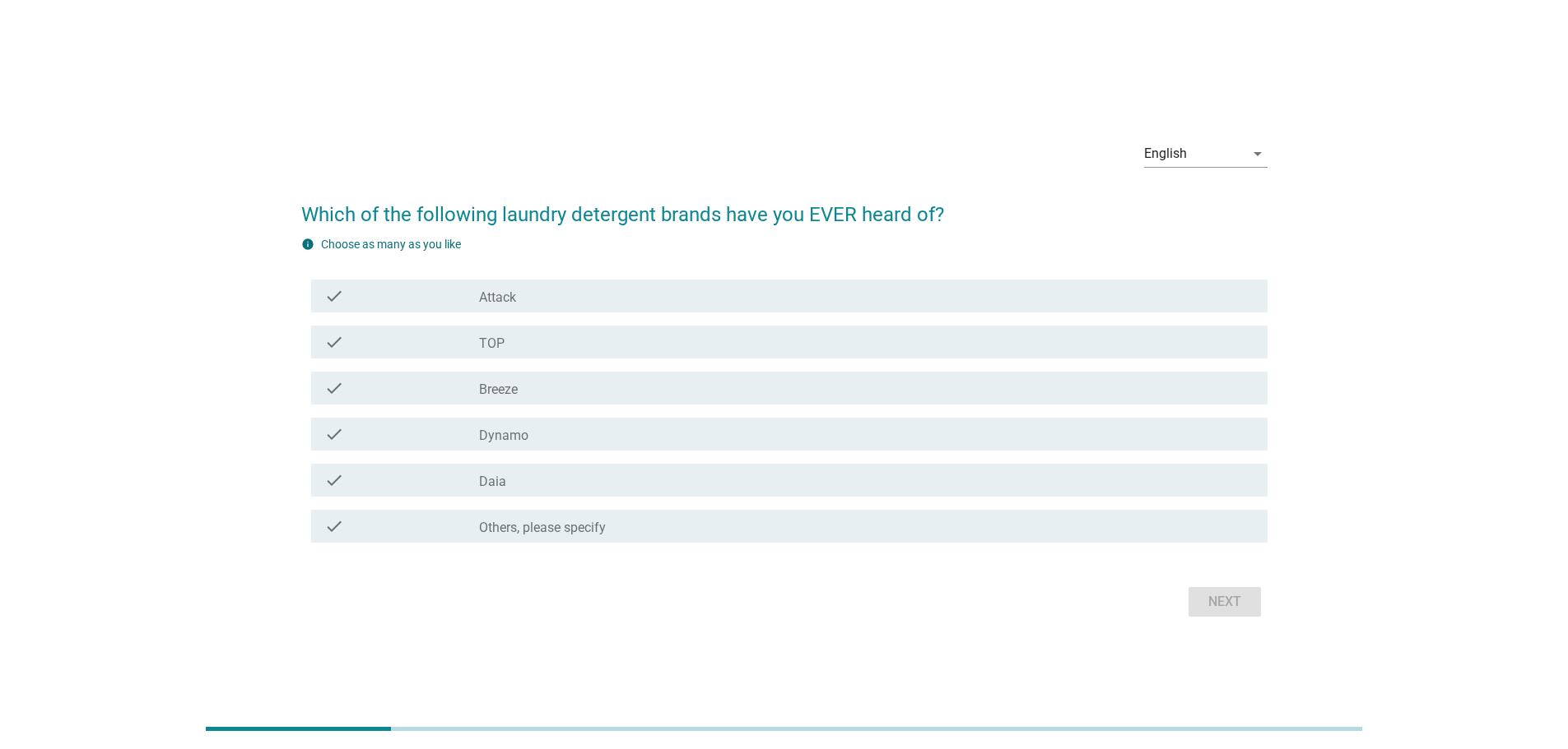
click at [536, 289] on div "check_box_outline_blank Attack" at bounding box center [866, 296] width 775 height 20
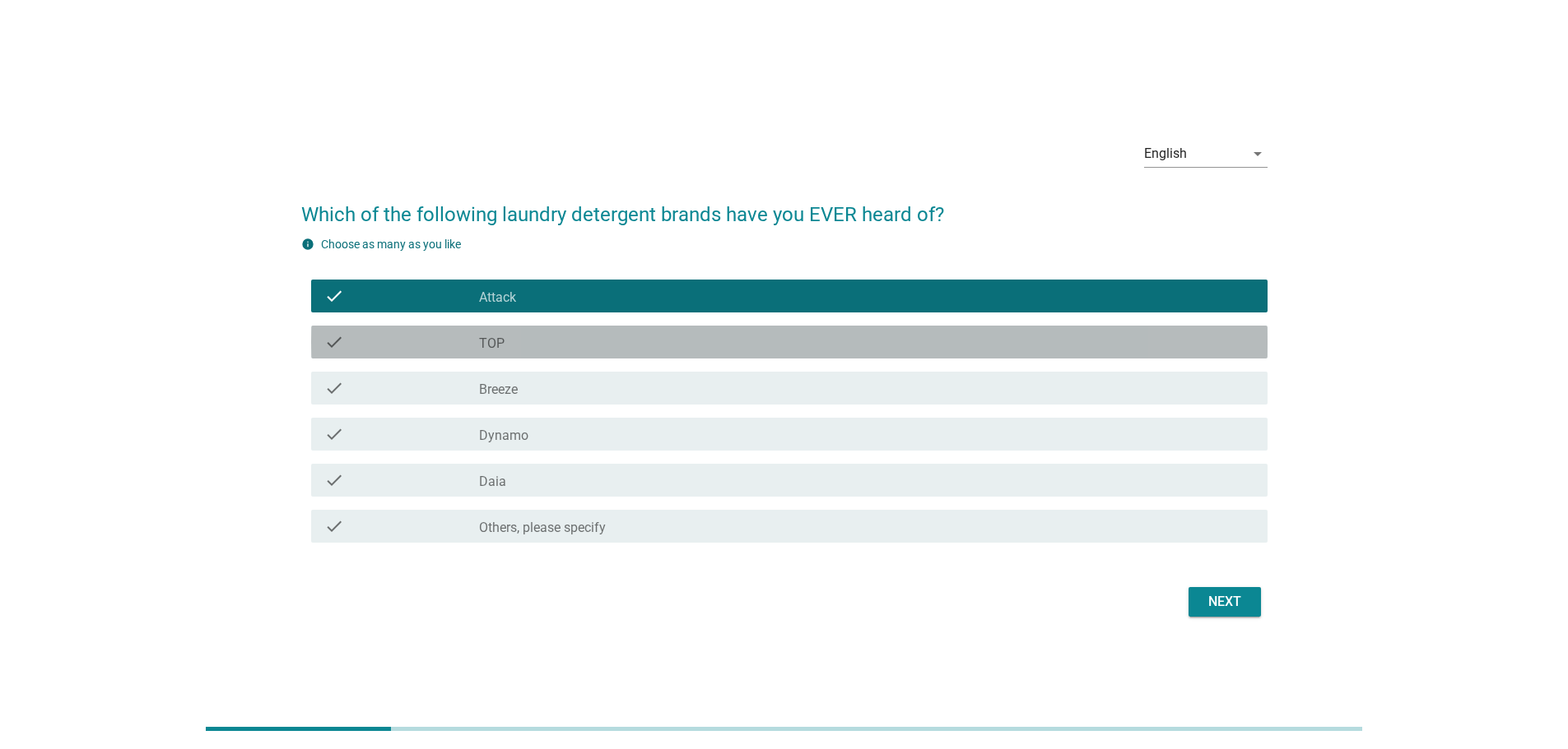
click at [524, 337] on div "check_box_outline_blank TOP" at bounding box center [866, 342] width 775 height 20
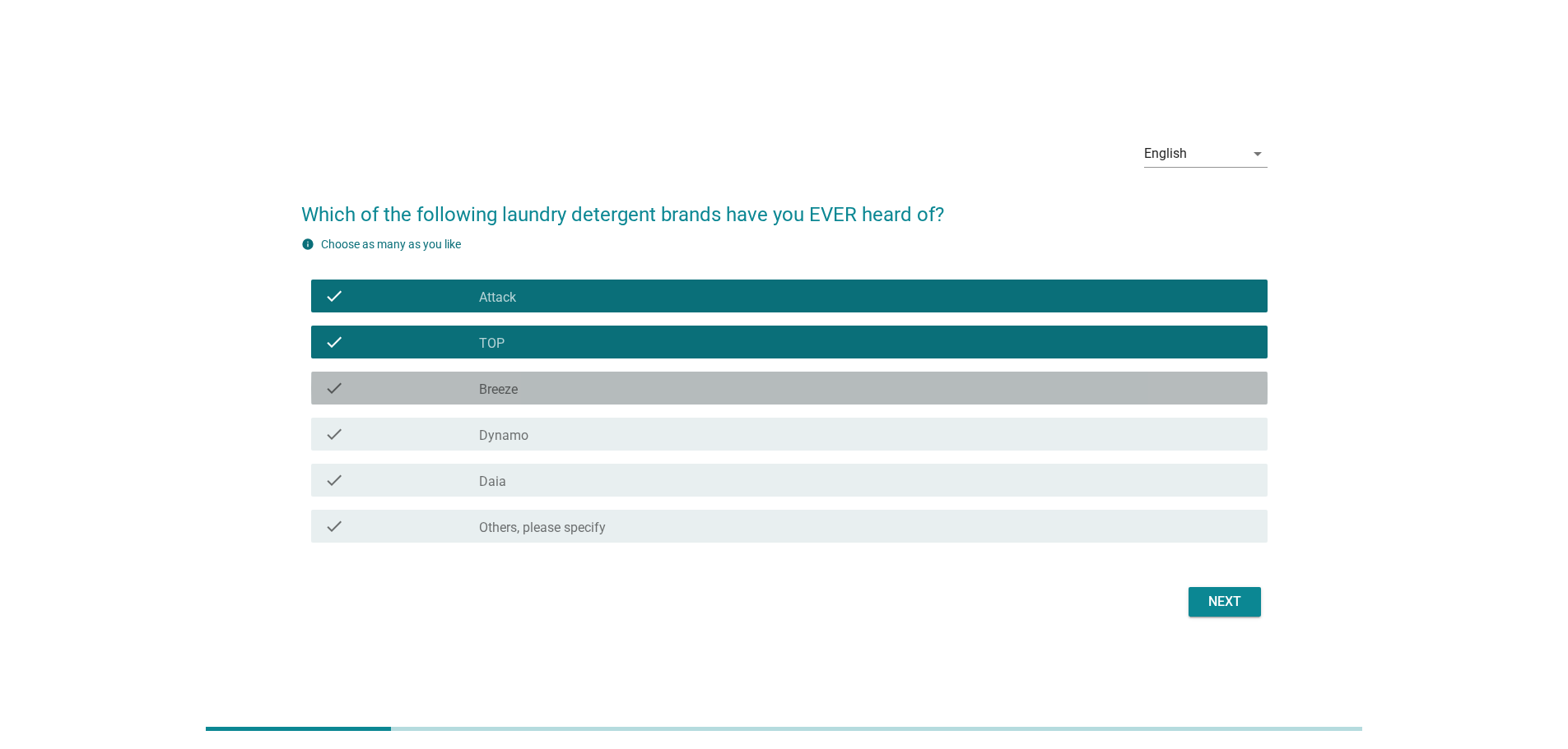
click at [529, 395] on div "check_box_outline_blank Breeze" at bounding box center [866, 388] width 775 height 20
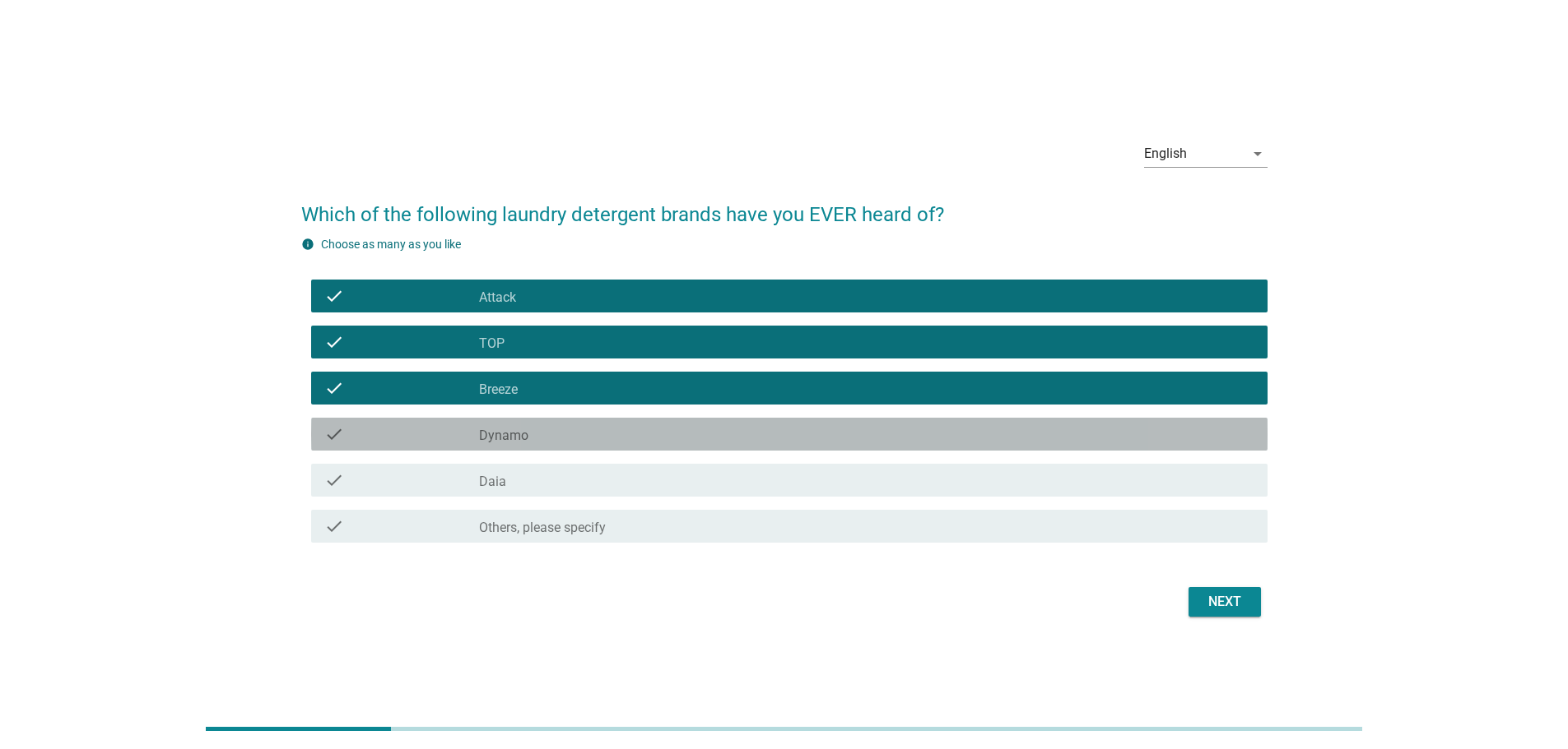
click at [526, 442] on label "Dynamo" at bounding box center [504, 436] width 50 height 16
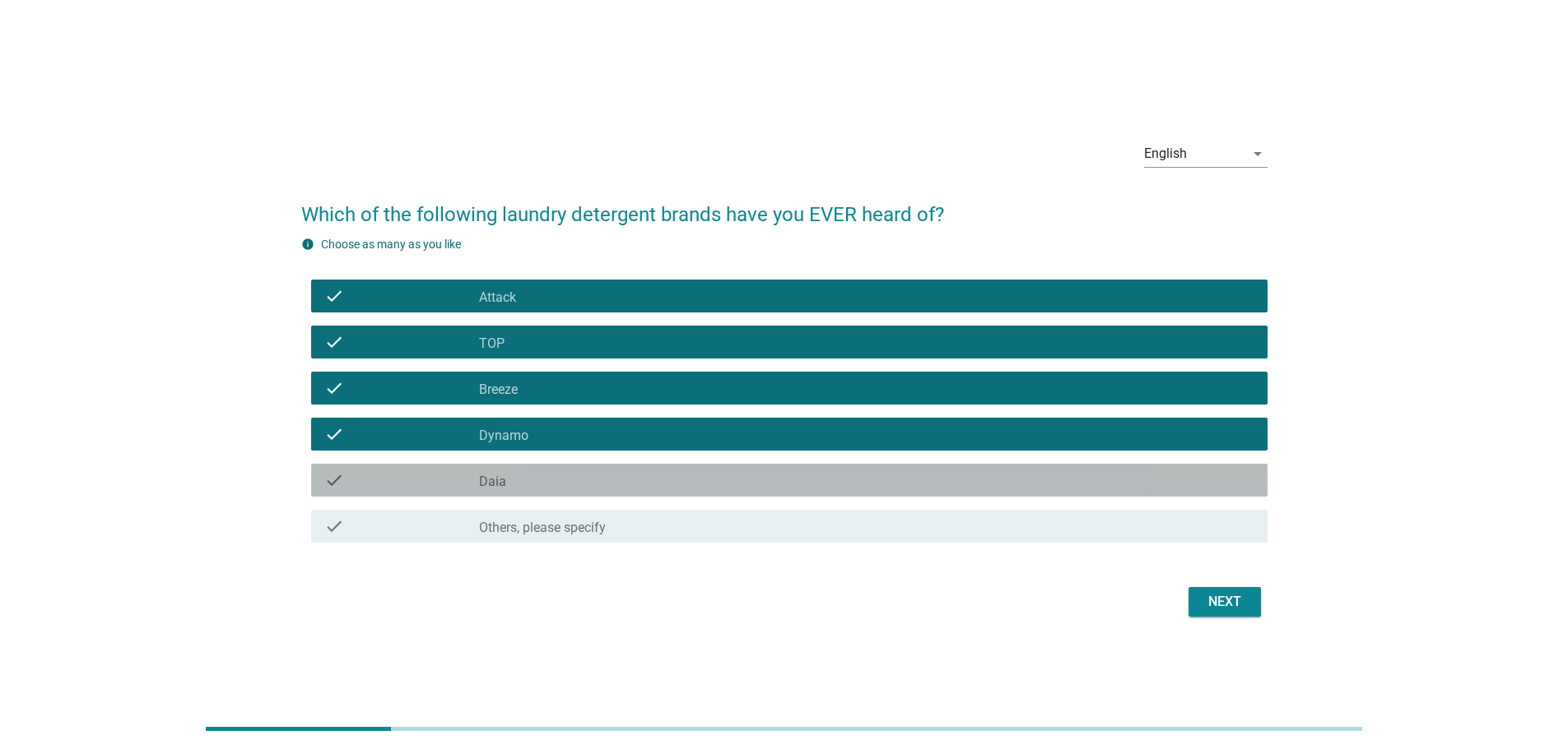
click at [818, 468] on div "check check_box_outline_blank Daia" at bounding box center [789, 480] width 956 height 33
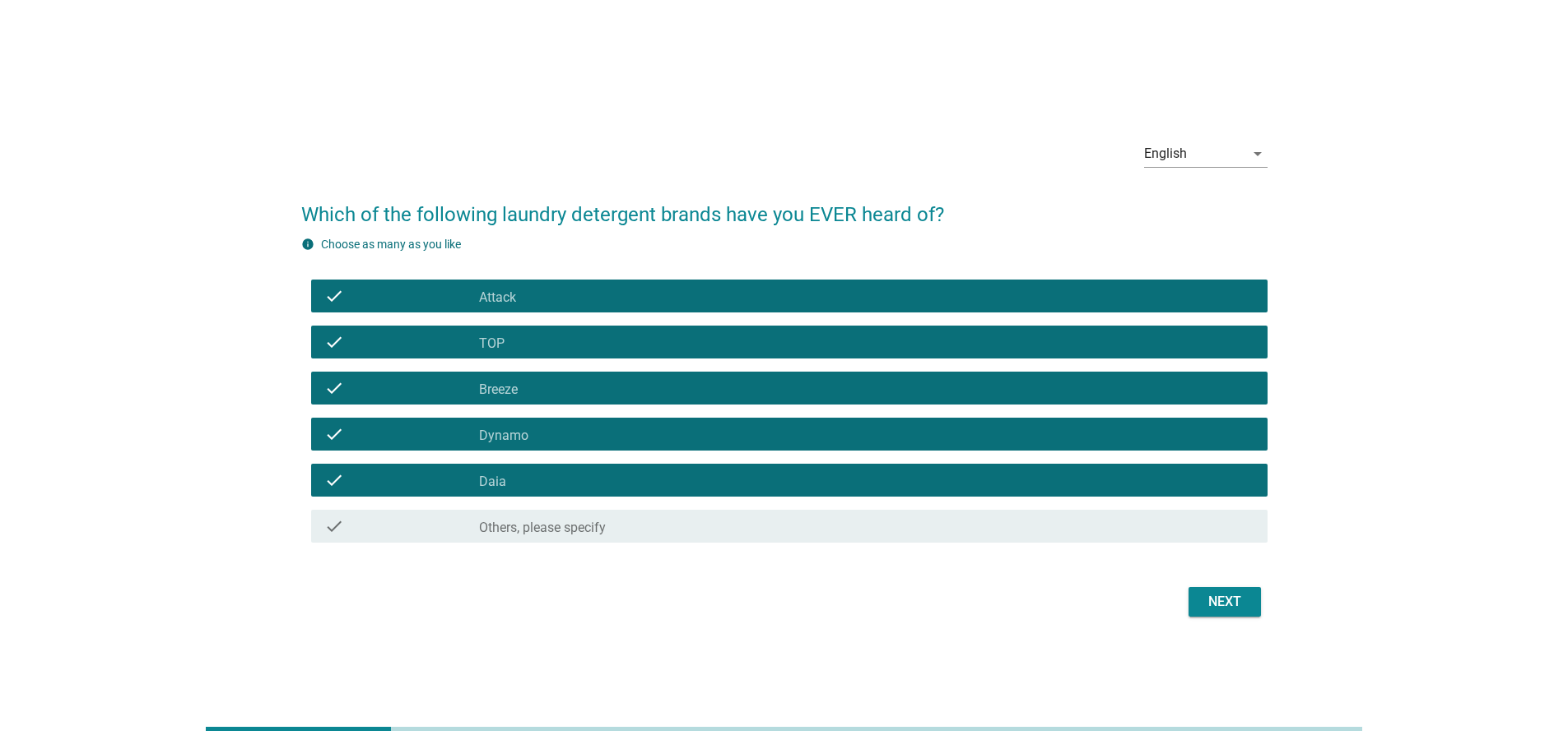
click at [1236, 602] on div "Next" at bounding box center [1224, 602] width 46 height 20
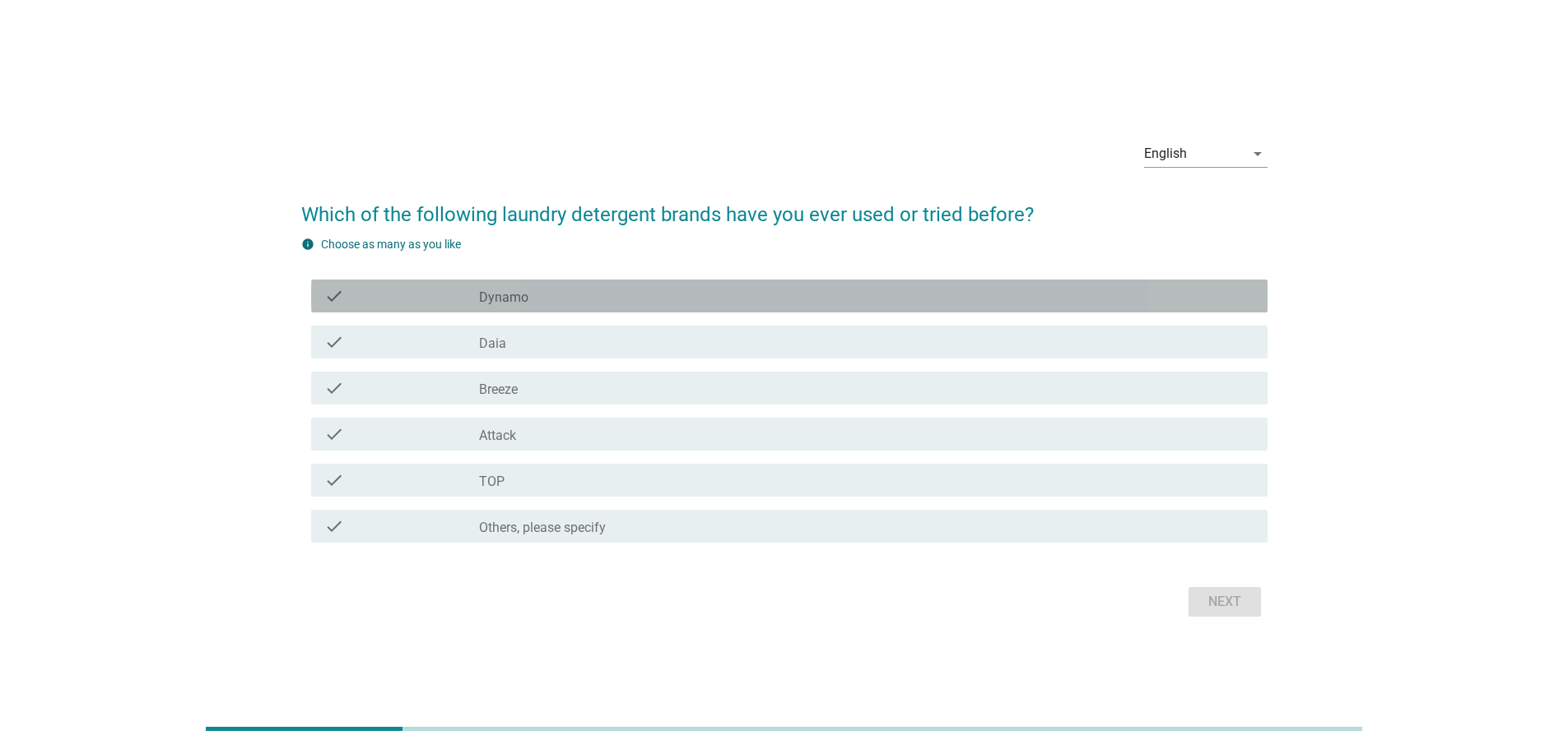
click at [590, 298] on div "check_box_outline_blank Dynamo" at bounding box center [866, 296] width 775 height 20
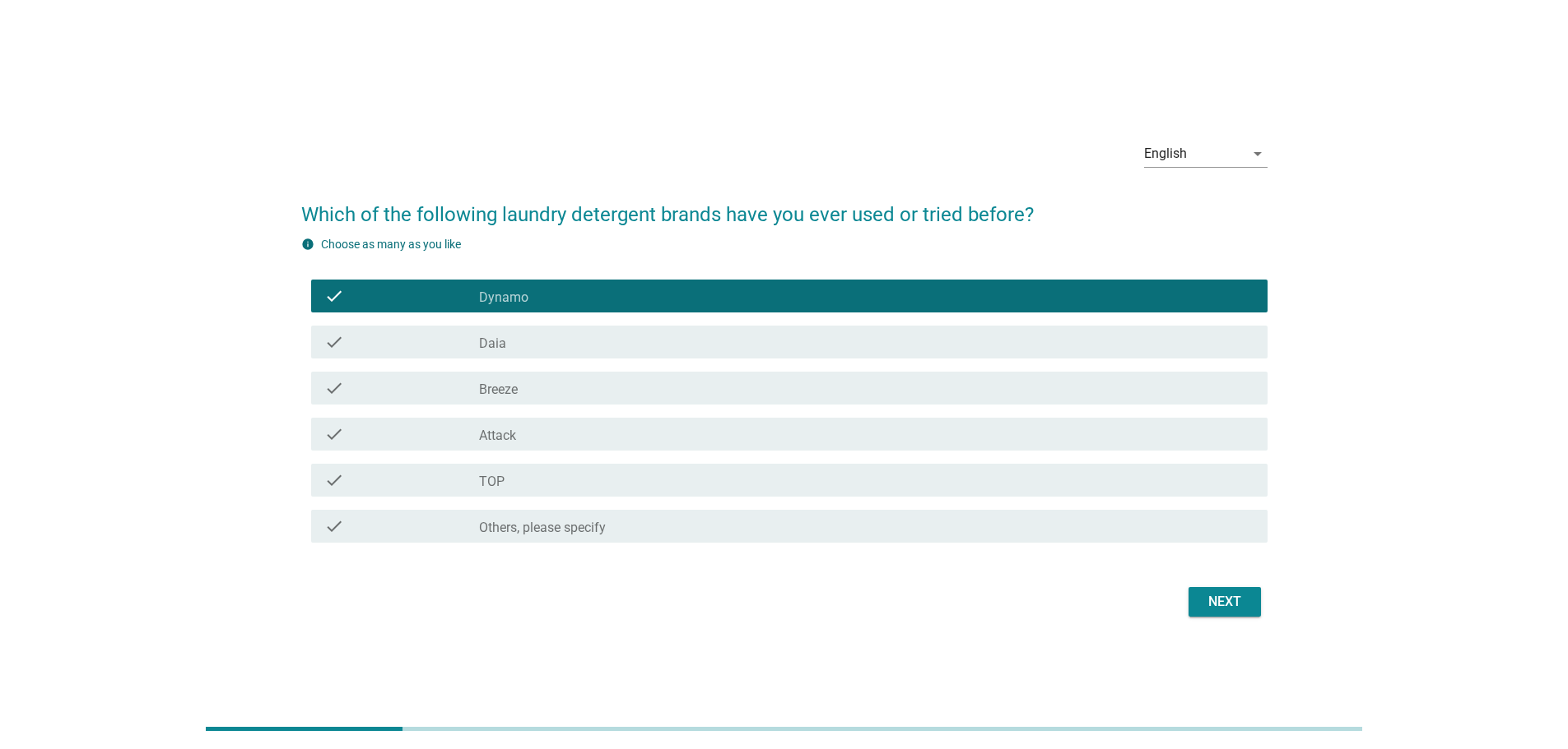
click at [540, 387] on div "check_box_outline_blank Breeze" at bounding box center [866, 388] width 775 height 20
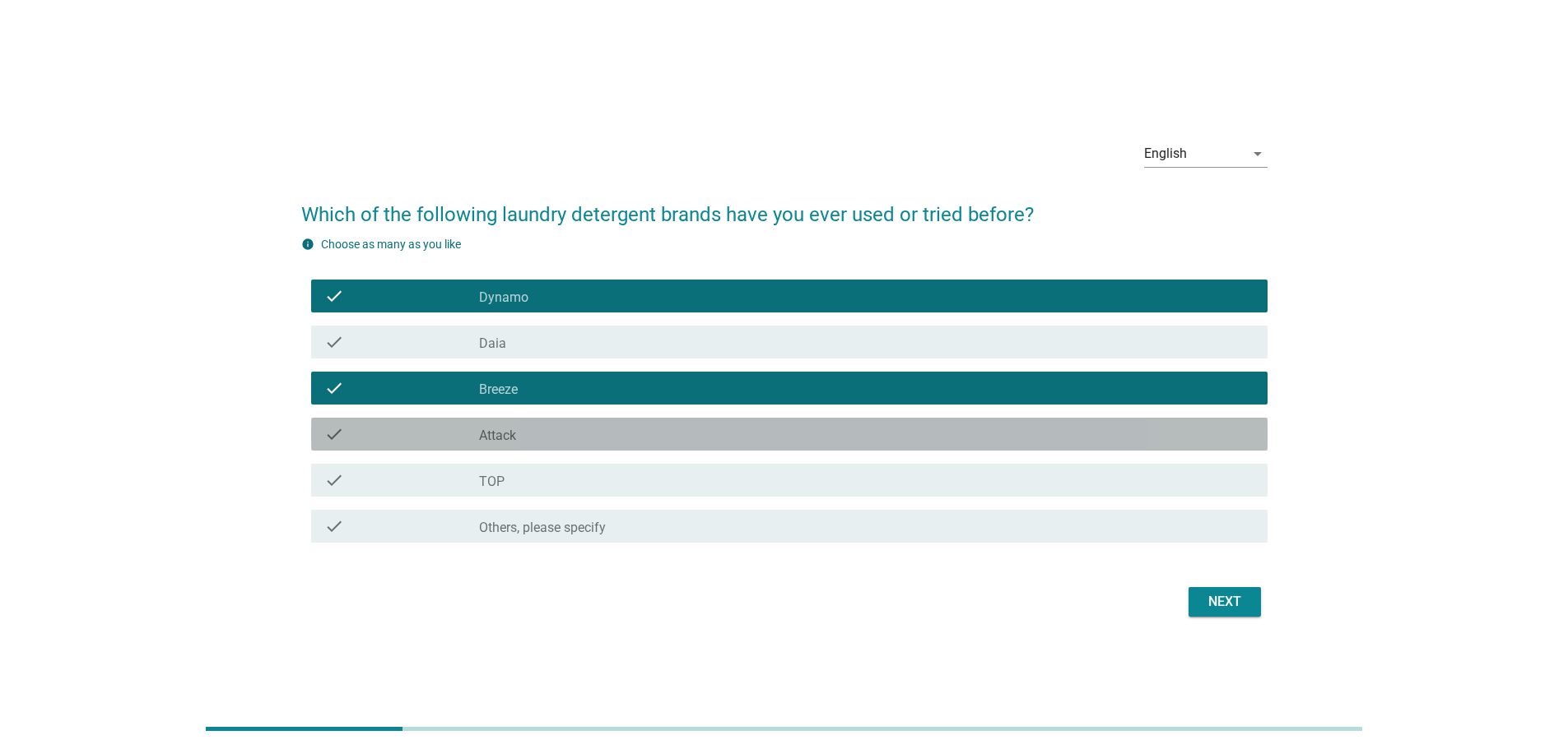
click at [532, 424] on div "check_box_outline_blank Attack" at bounding box center [866, 434] width 775 height 20
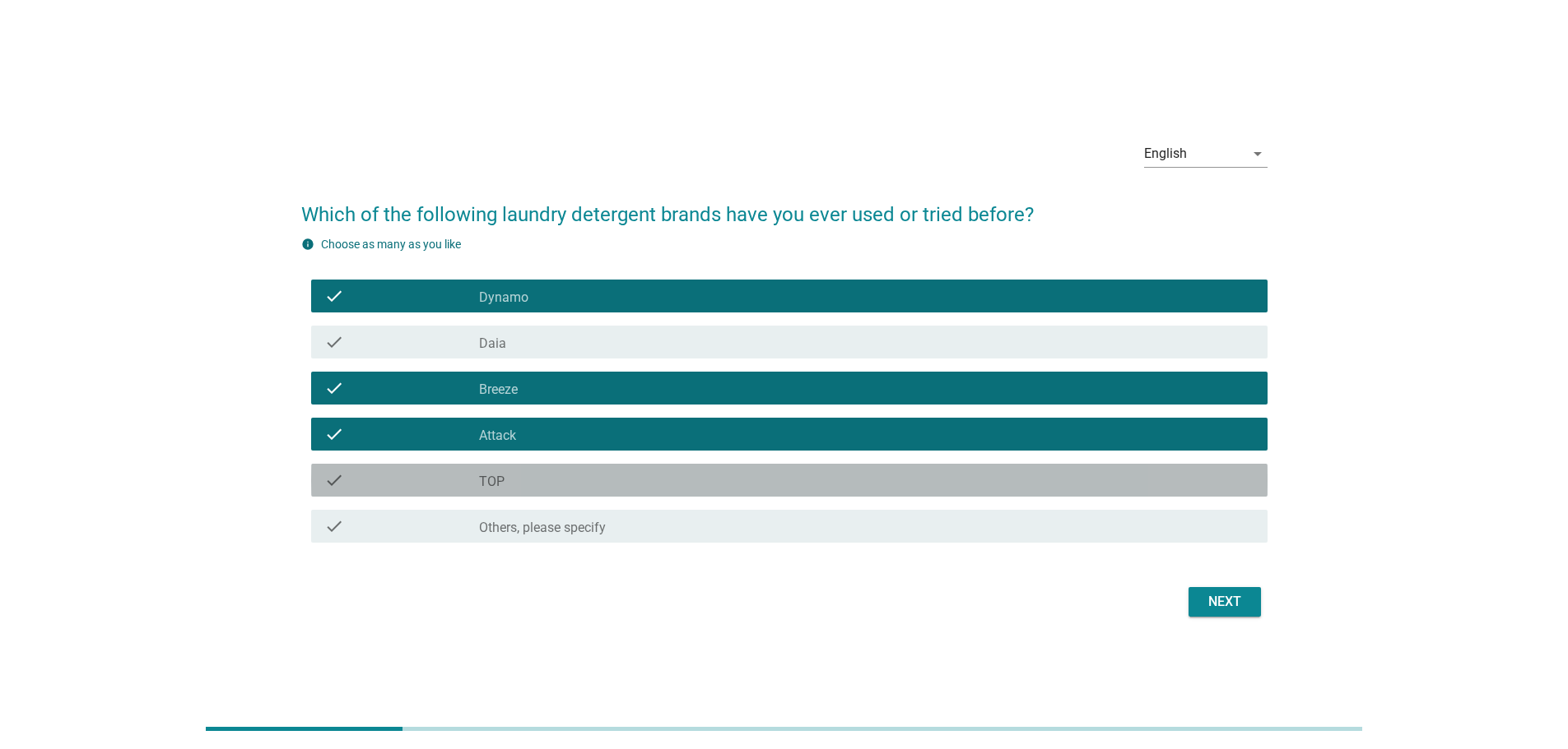
click at [515, 477] on div "check_box_outline_blank TOP" at bounding box center [866, 480] width 775 height 20
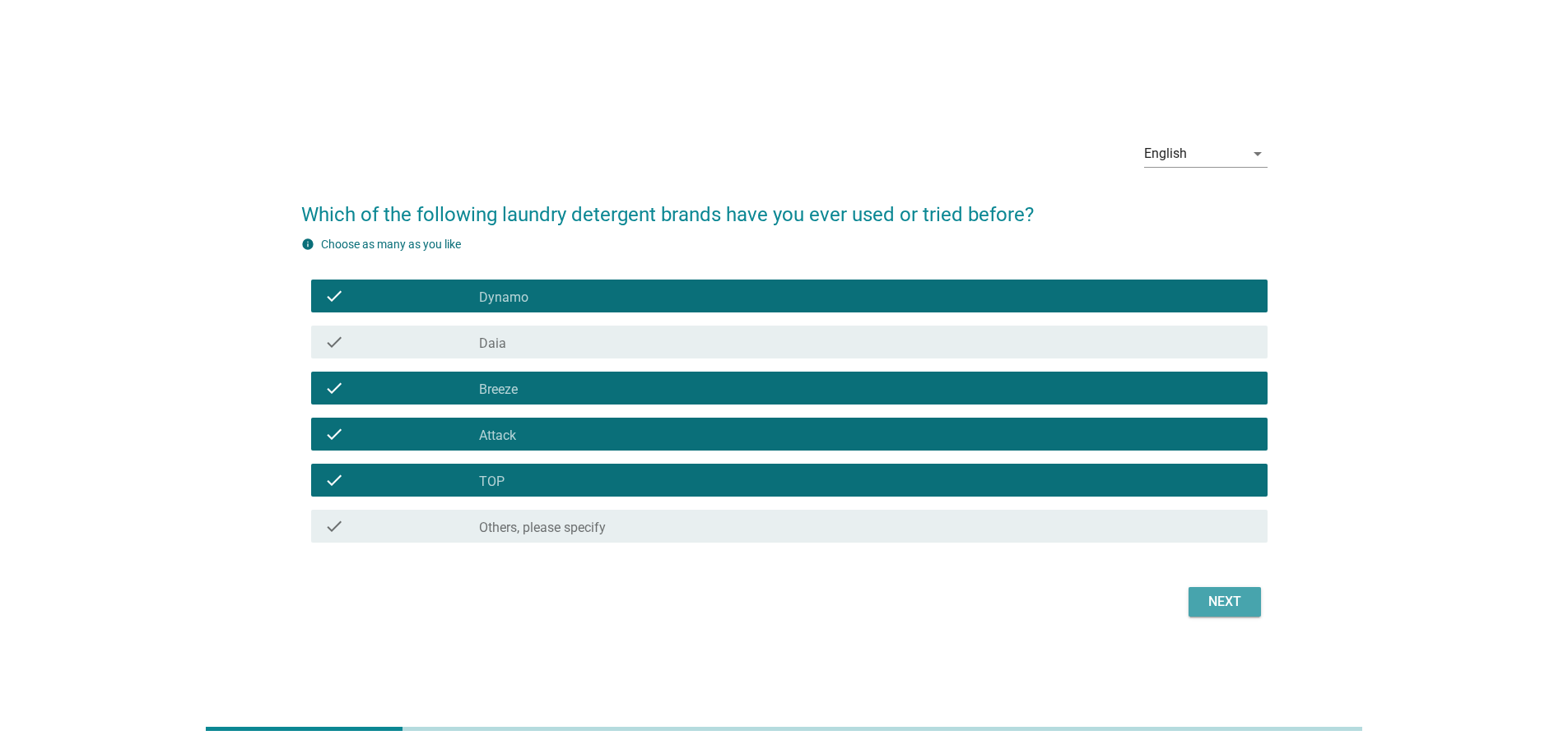
click at [1215, 599] on div "Next" at bounding box center [1224, 602] width 46 height 20
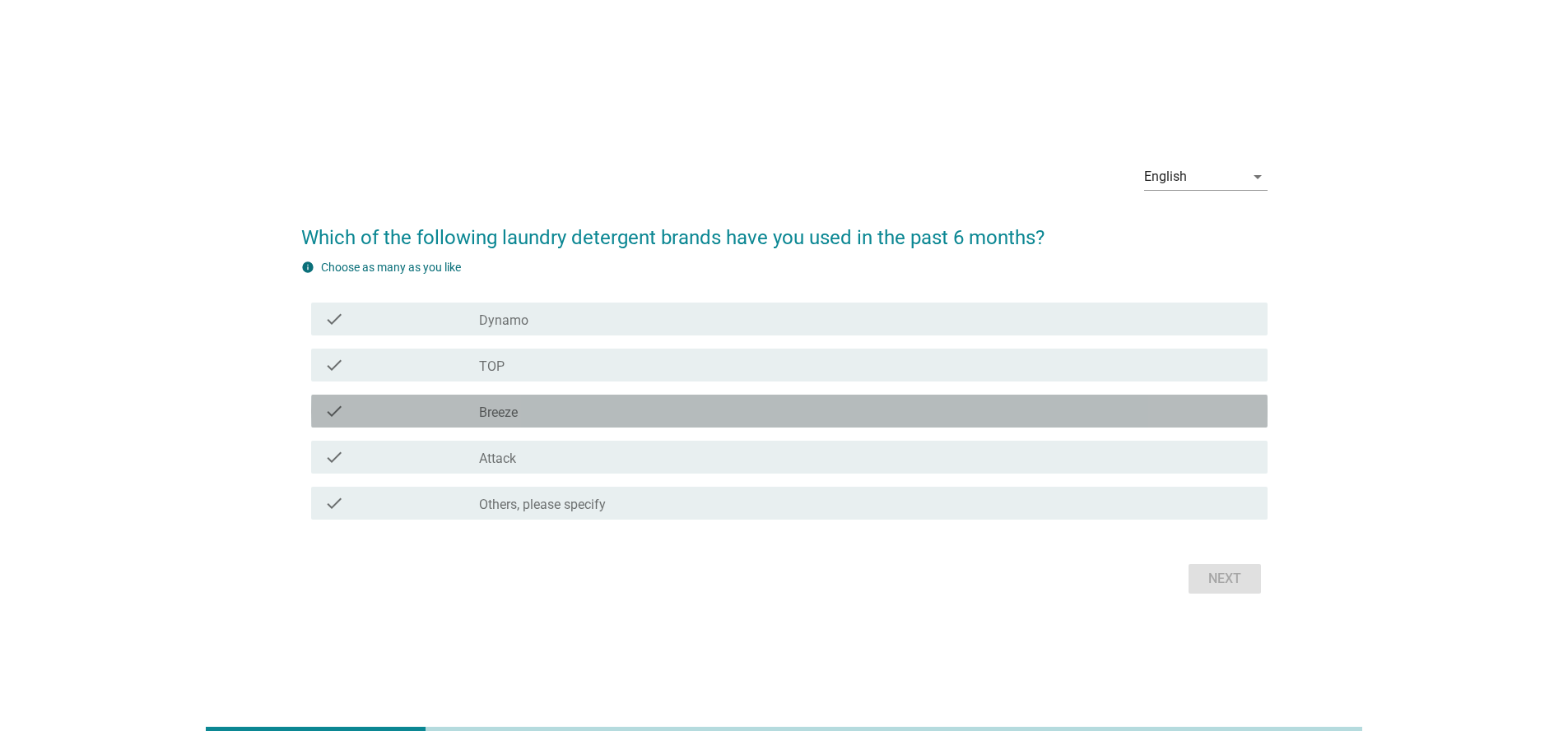
click at [562, 404] on div "check_box_outline_blank Breeze" at bounding box center [866, 411] width 775 height 20
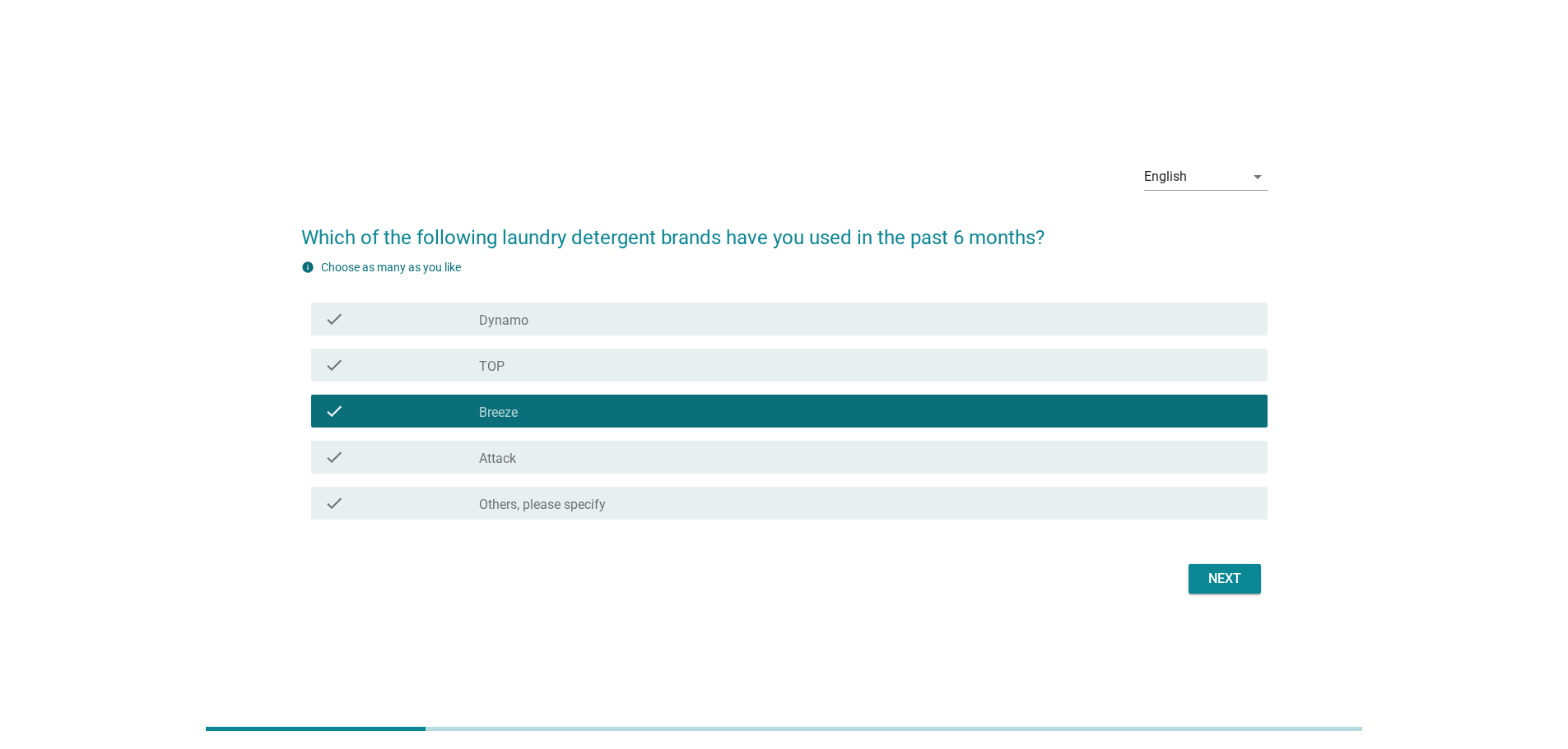
click at [590, 365] on div "check_box TOP" at bounding box center [866, 365] width 775 height 20
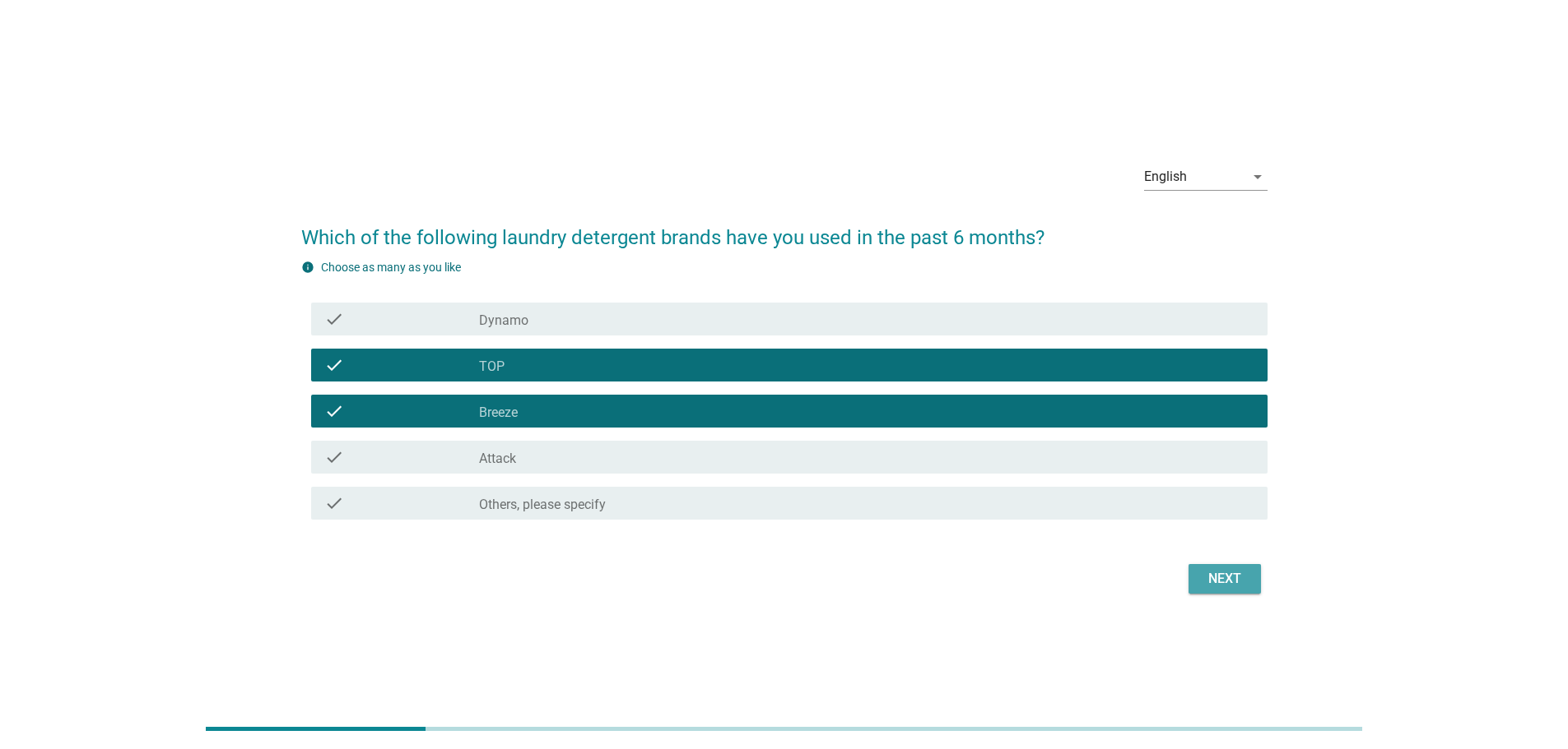
click at [1233, 576] on div "Next" at bounding box center [1224, 579] width 46 height 20
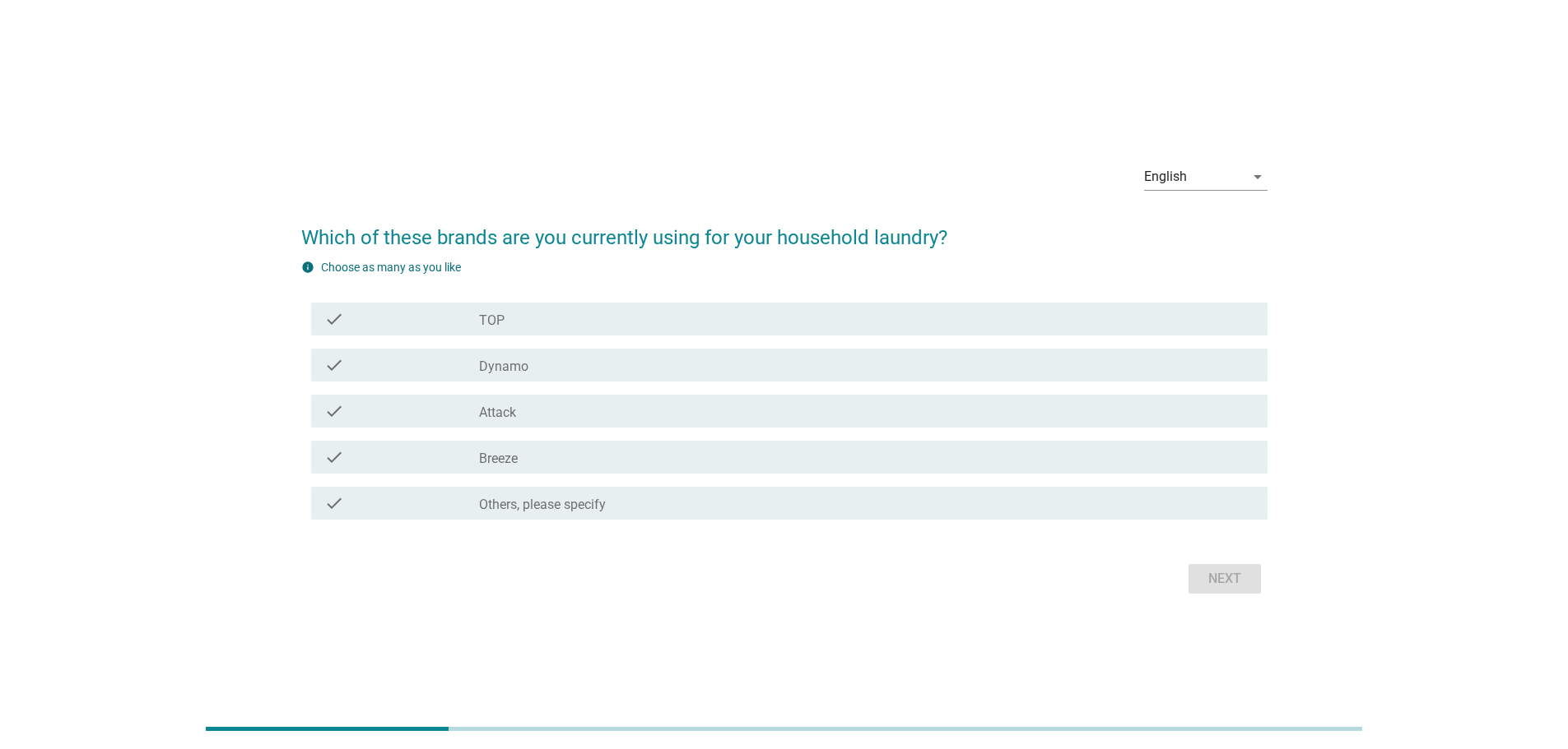
click at [547, 458] on div "check_box Breeze" at bounding box center [866, 457] width 775 height 20
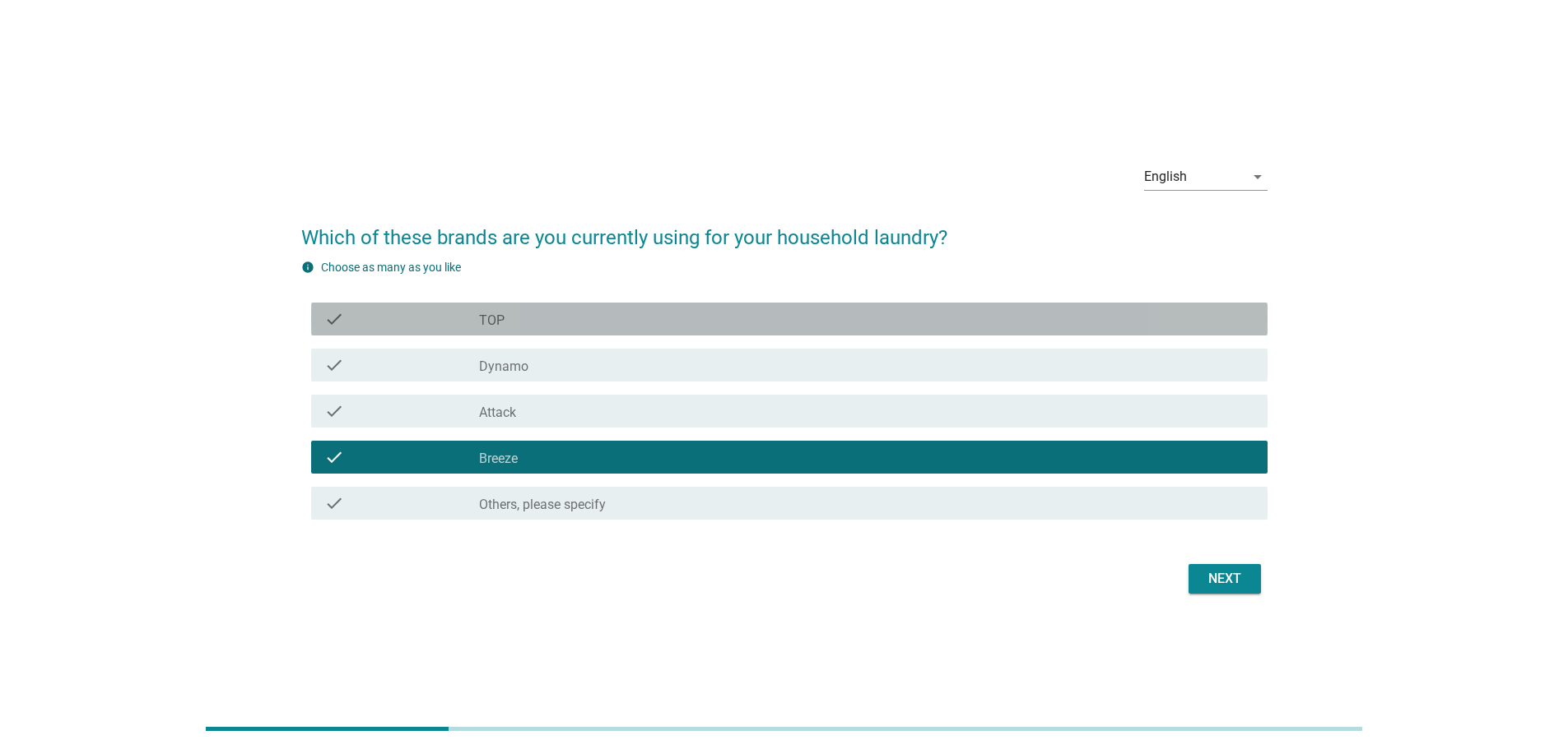
click at [596, 324] on div "check_box TOP" at bounding box center [866, 319] width 775 height 20
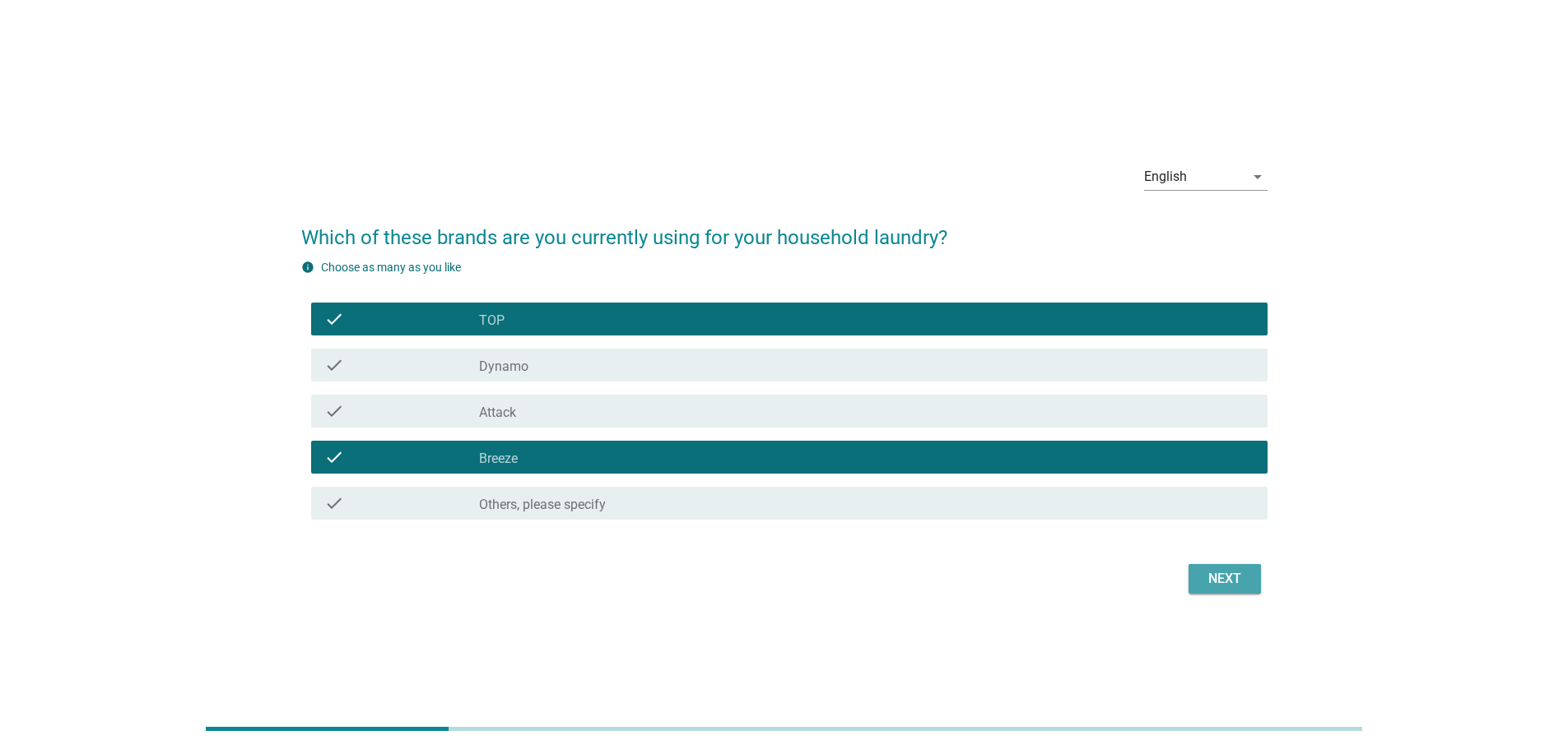
click at [1216, 578] on div "Next" at bounding box center [1224, 579] width 46 height 20
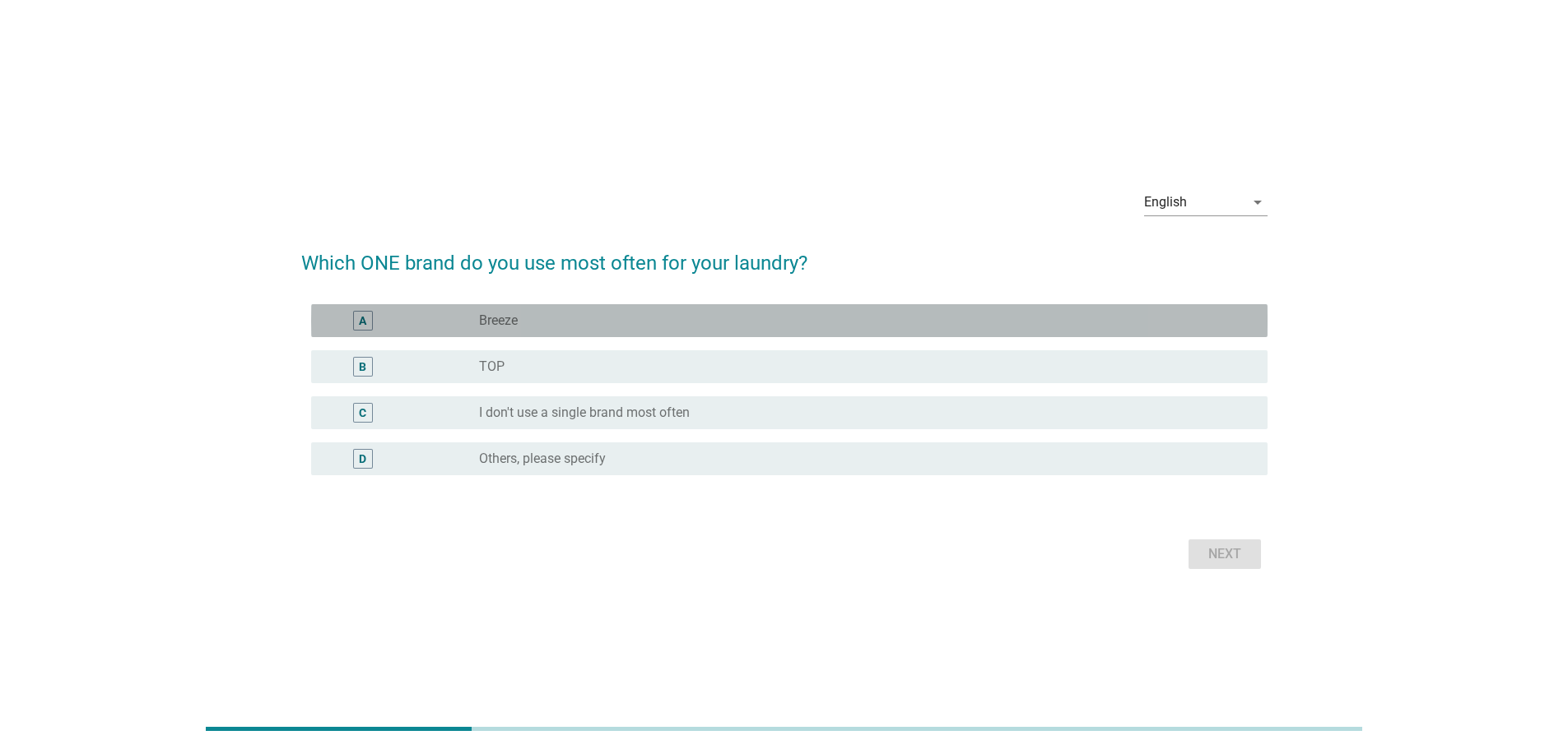
click at [697, 325] on div "radio_button_unchecked Breeze" at bounding box center [860, 320] width 762 height 16
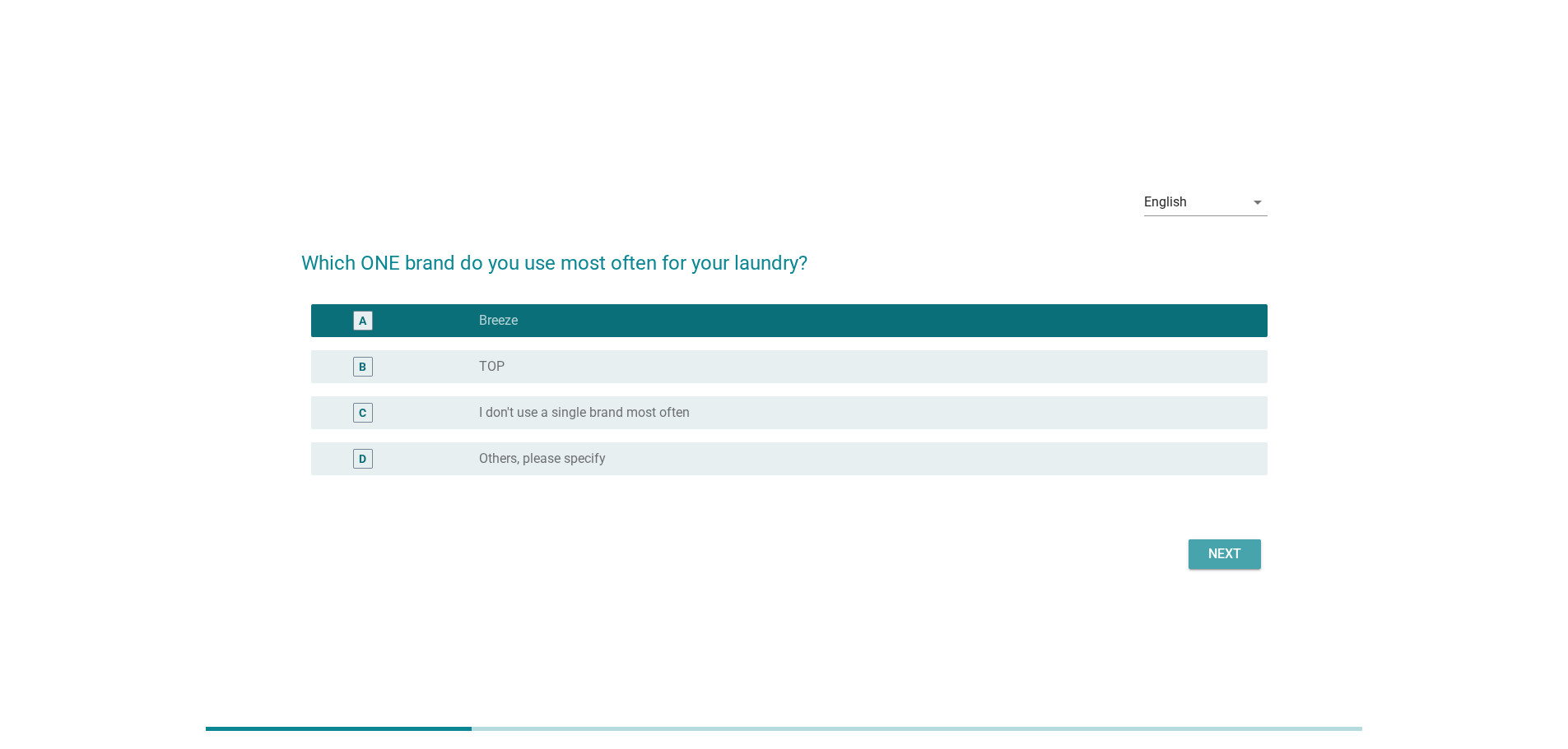
click at [1248, 554] on button "Next" at bounding box center [1224, 554] width 73 height 30
